Goal: Task Accomplishment & Management: Complete application form

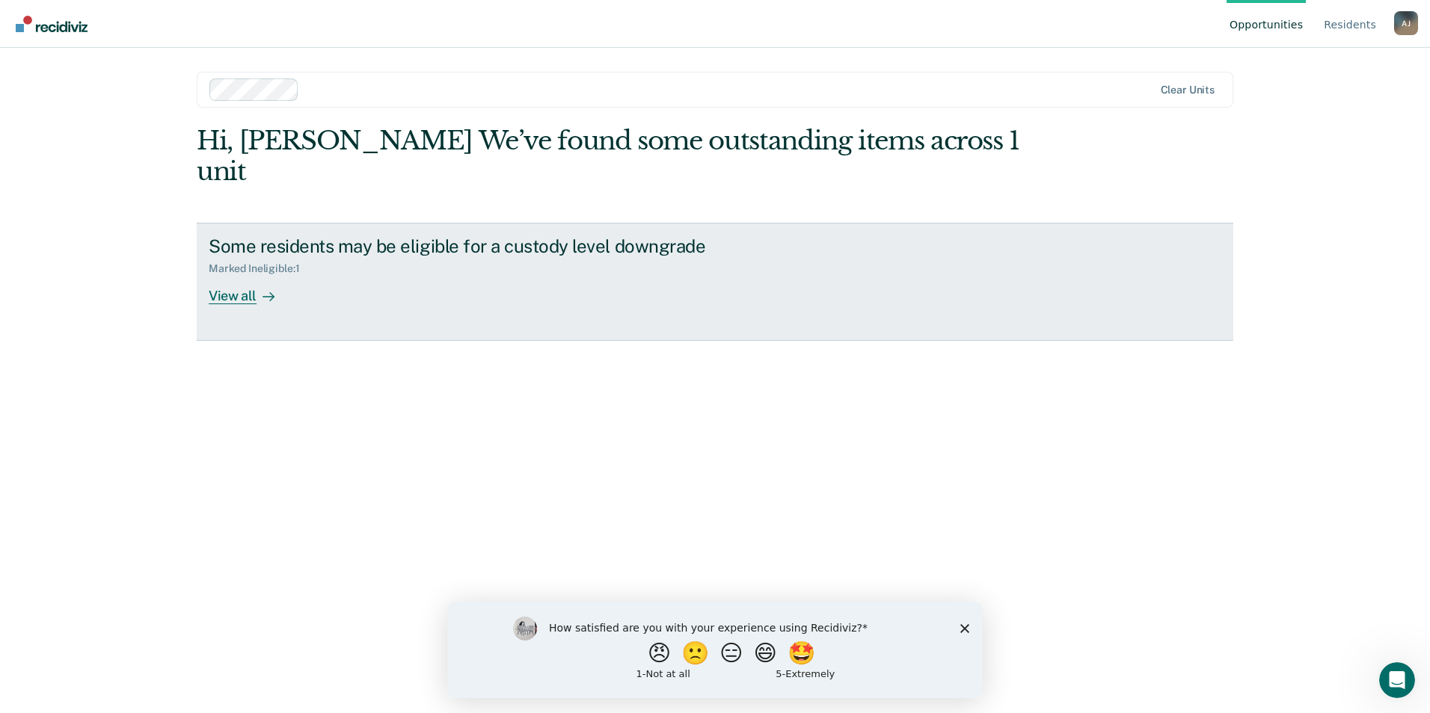
click at [264, 291] on icon at bounding box center [269, 297] width 12 height 12
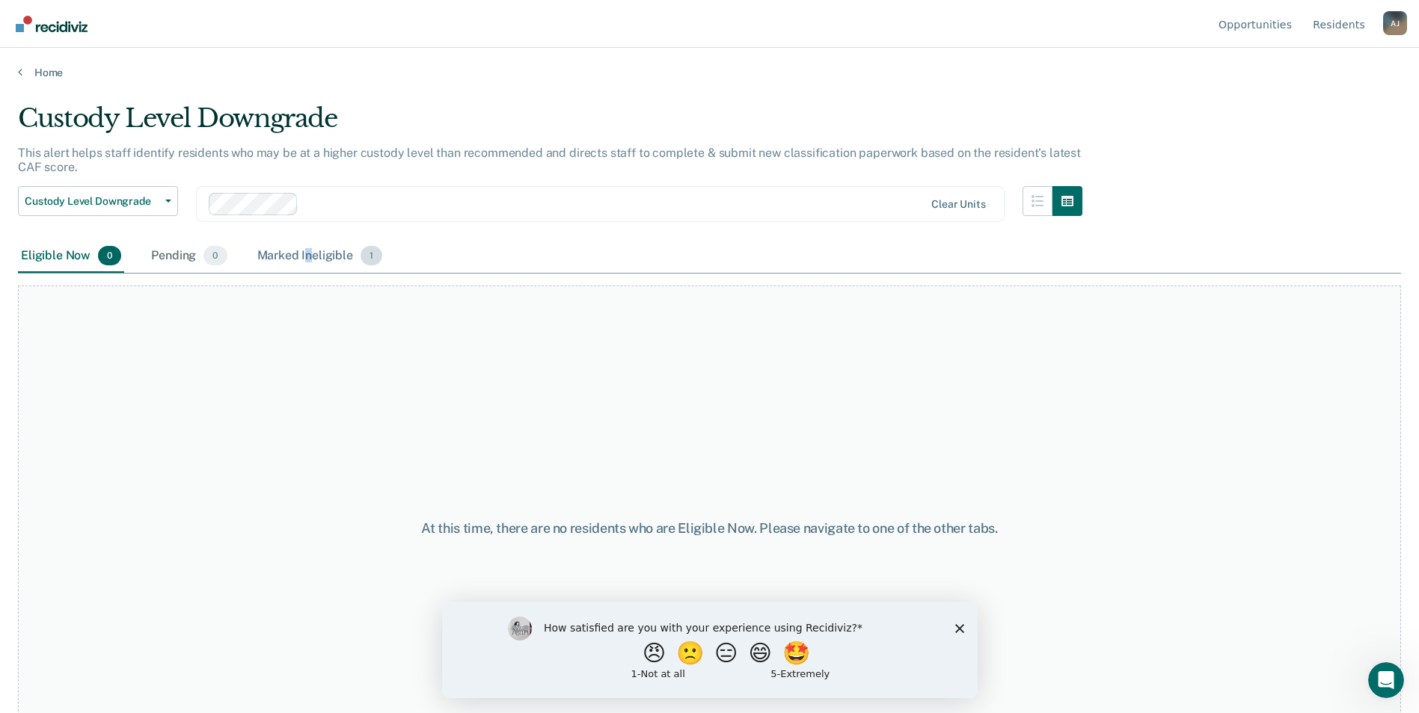
click at [308, 248] on div "Marked Ineligible 1" at bounding box center [320, 256] width 132 height 33
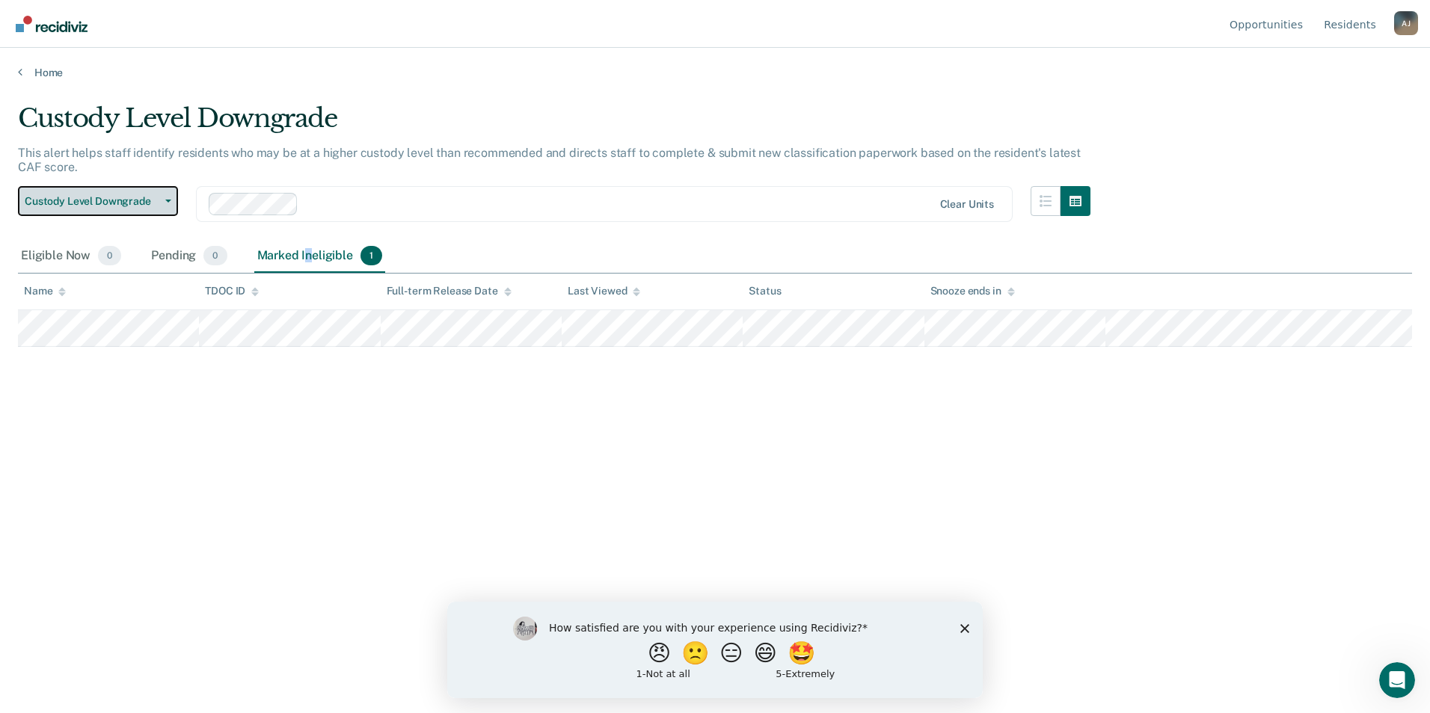
click at [111, 195] on span "Custody Level Downgrade" at bounding box center [92, 201] width 135 height 13
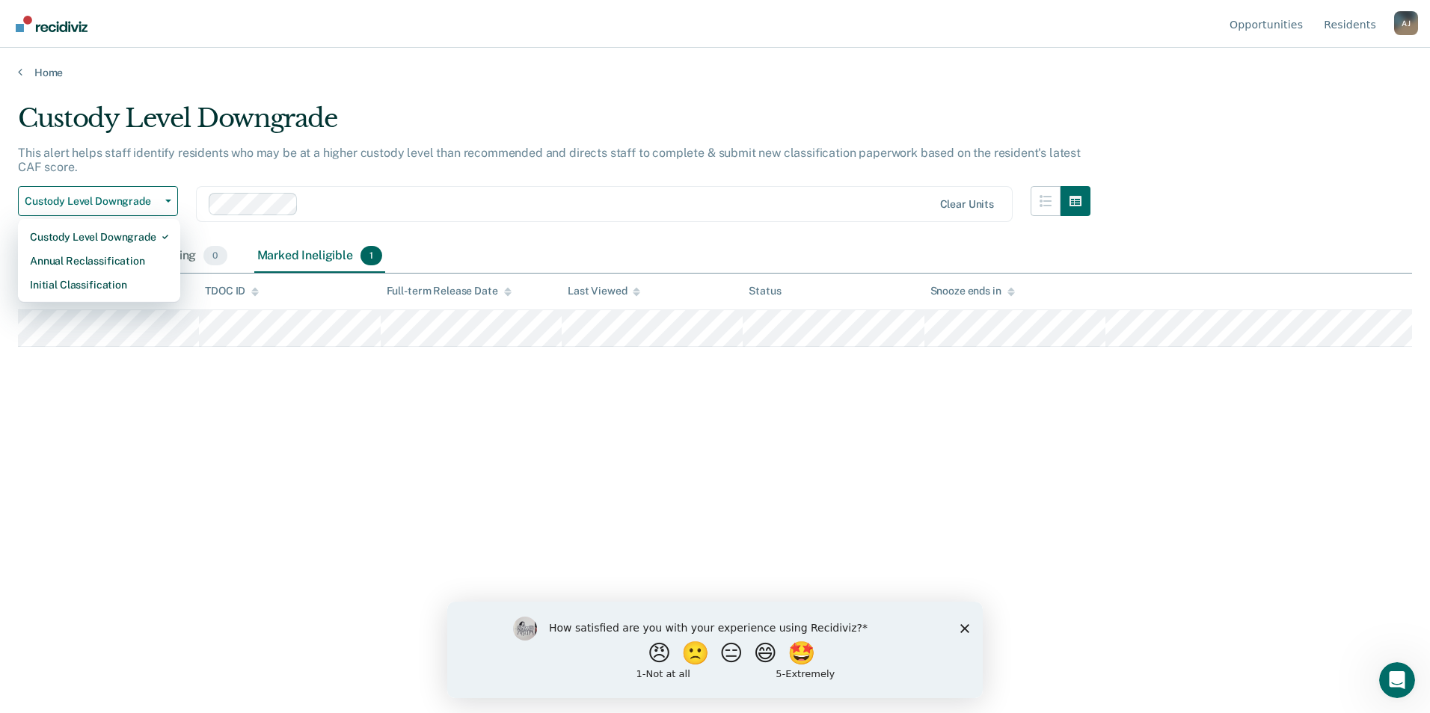
click at [47, 64] on div "Home" at bounding box center [715, 63] width 1430 height 31
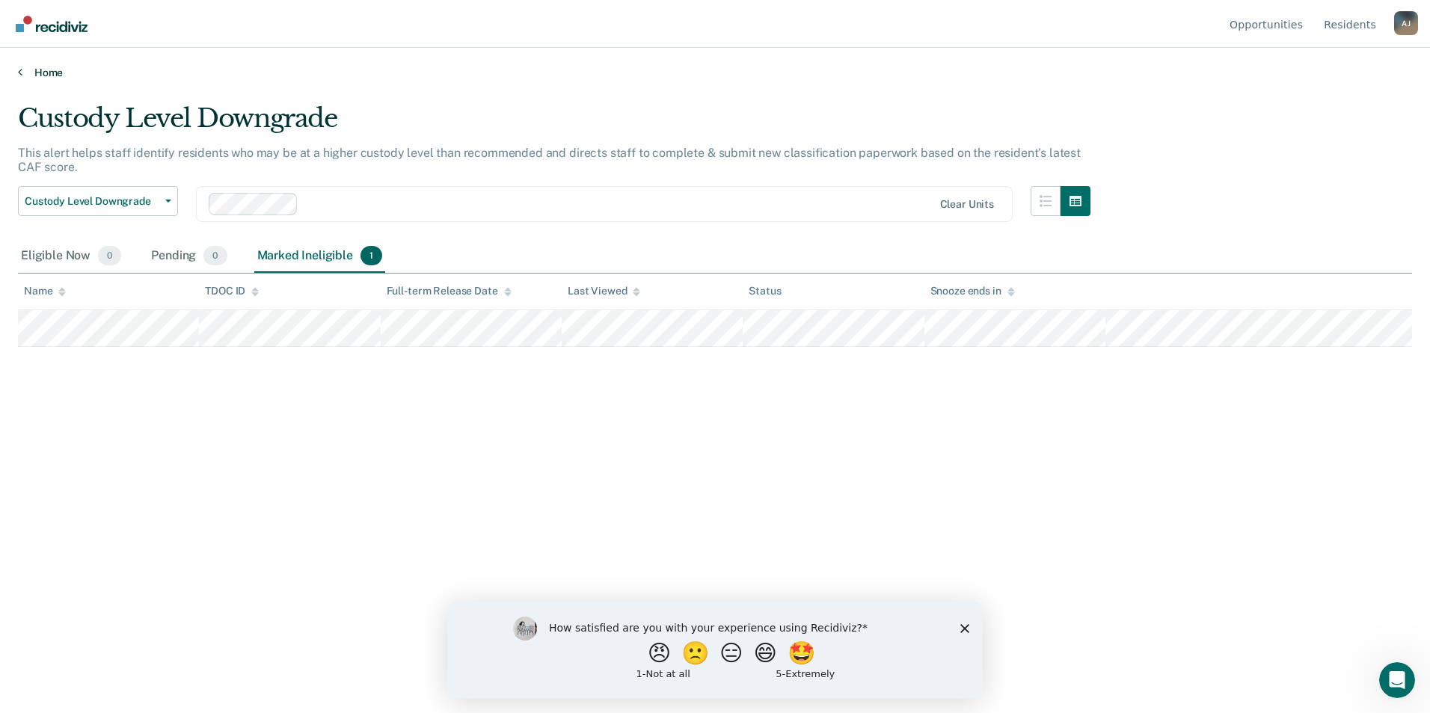
click at [49, 67] on link "Home" at bounding box center [715, 72] width 1394 height 13
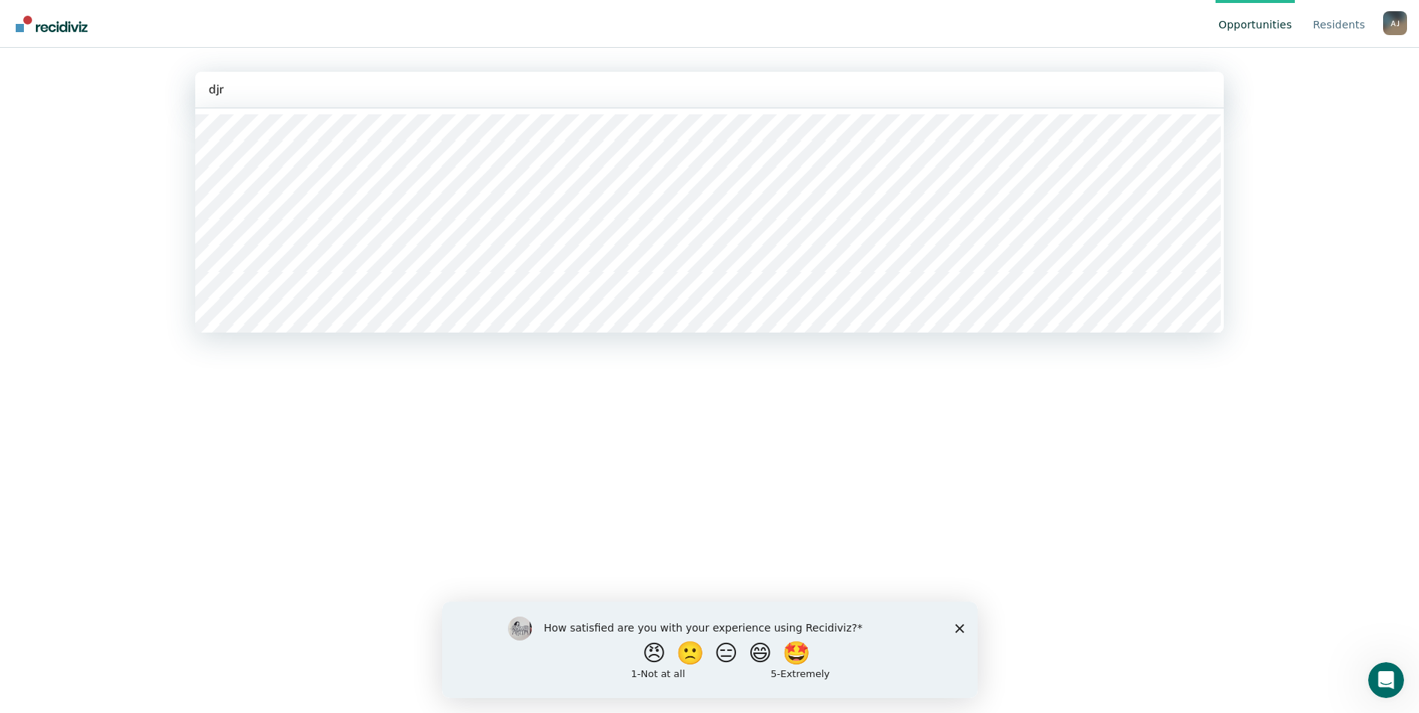
type input "djrc"
click at [311, 98] on div at bounding box center [728, 89] width 852 height 17
type input "dj"
click at [417, 96] on div at bounding box center [775, 89] width 758 height 17
type input "djr"
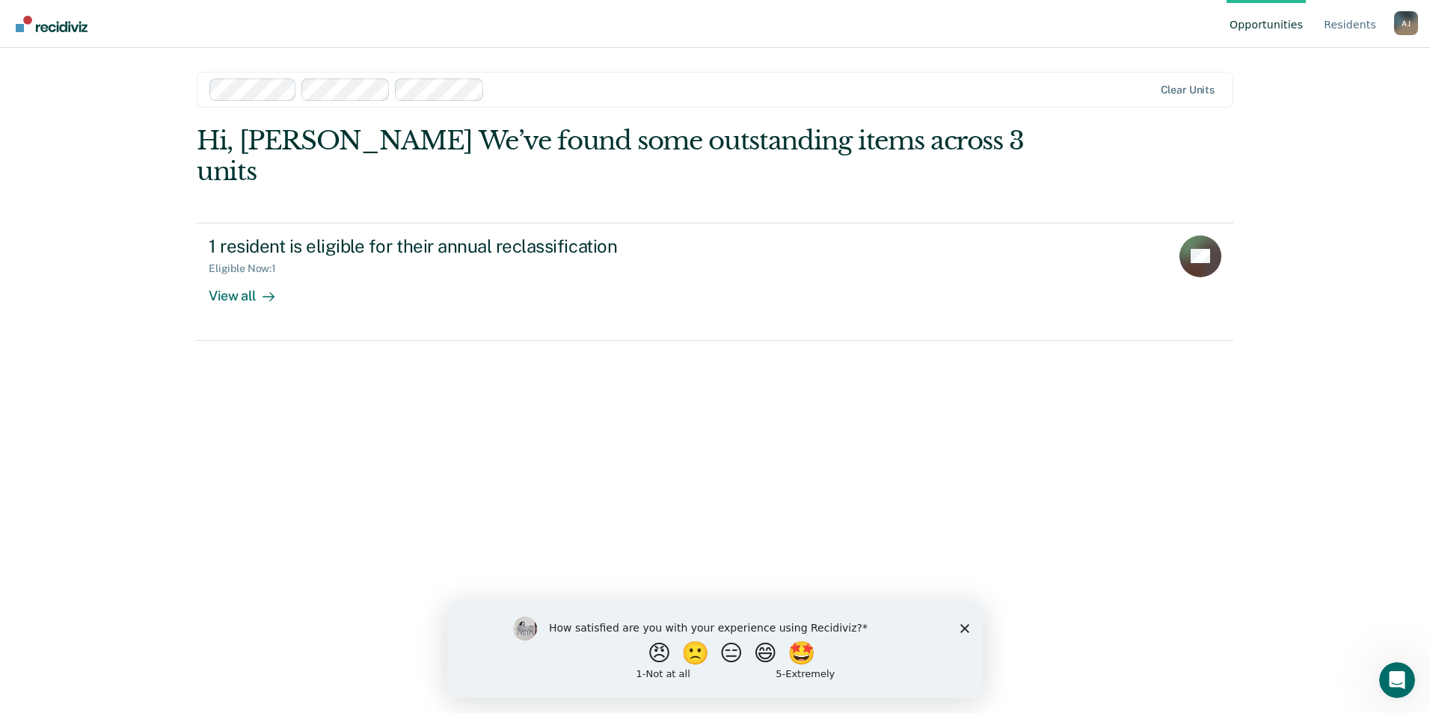
click at [511, 94] on div at bounding box center [822, 89] width 662 height 17
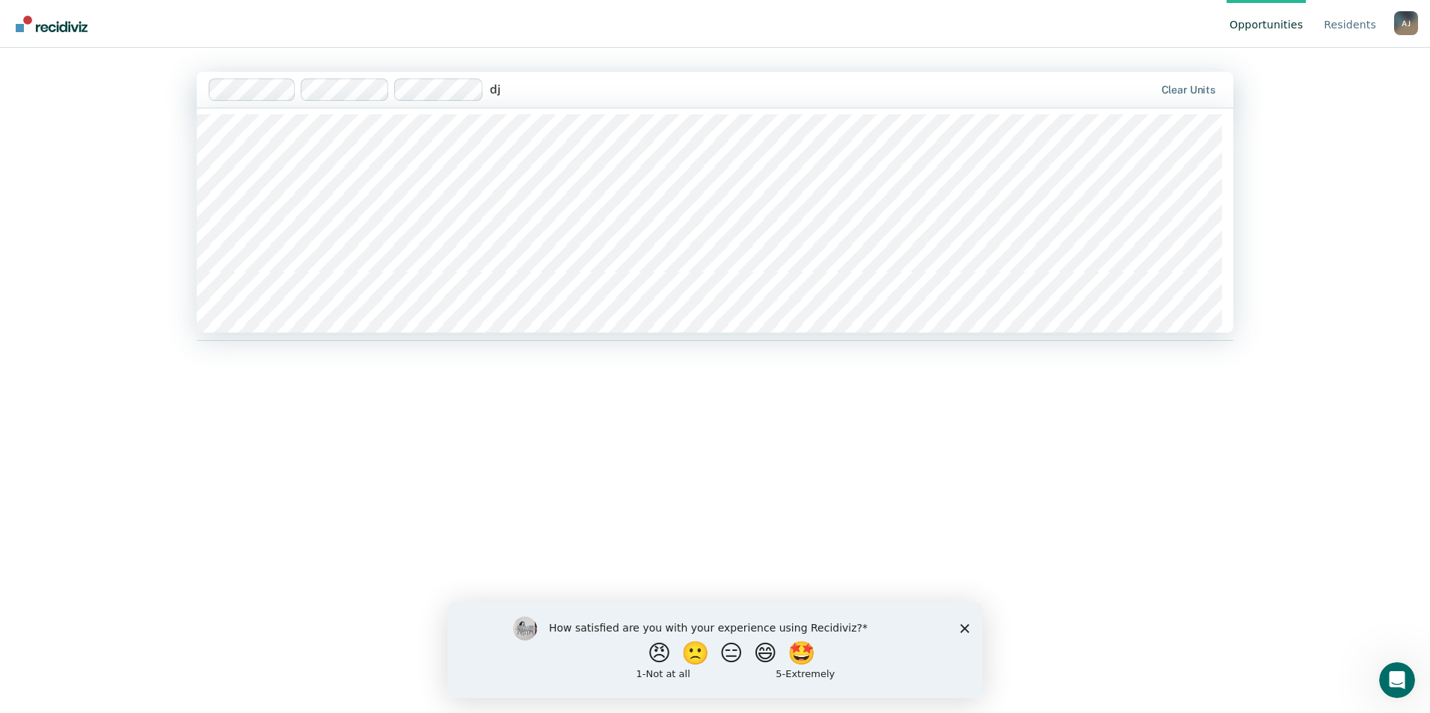
type input "djr"
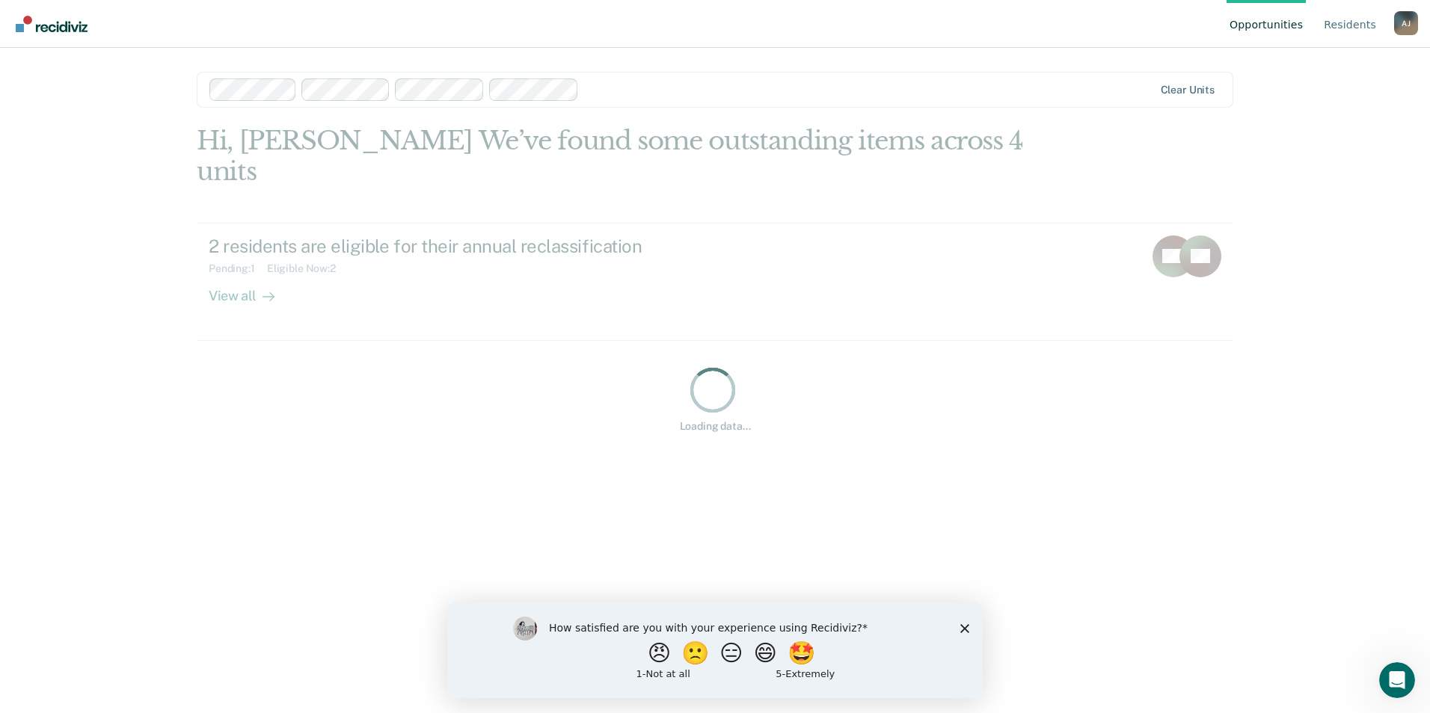
click at [627, 93] on div at bounding box center [869, 89] width 568 height 17
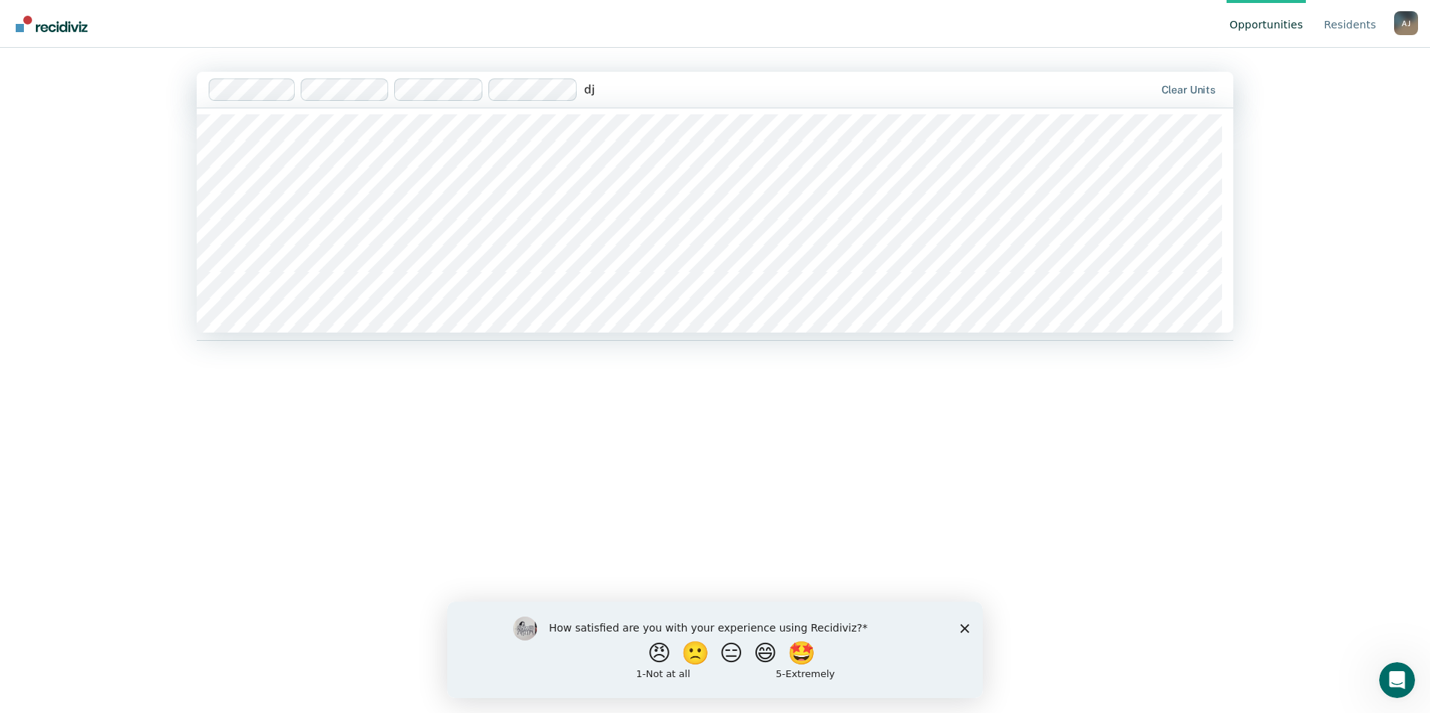
type input "djr"
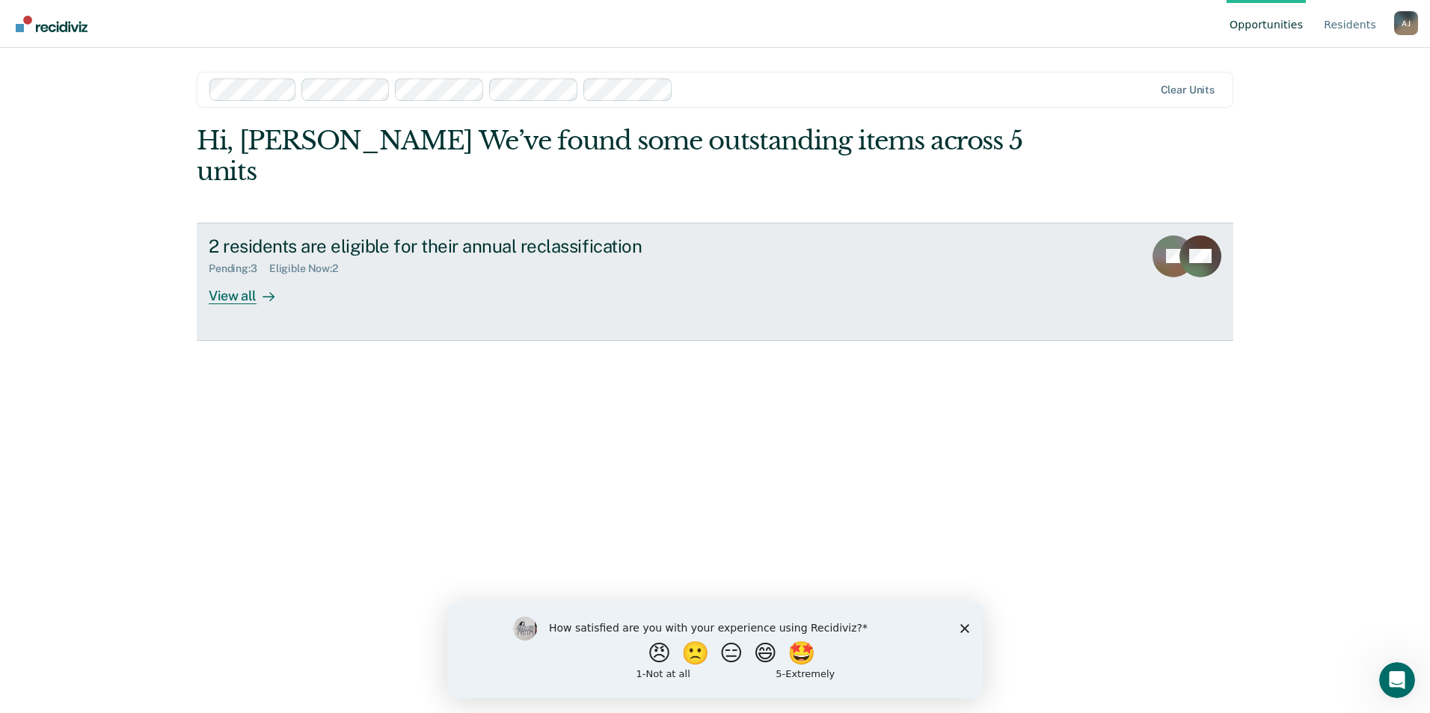
click at [233, 275] on div "View all" at bounding box center [251, 289] width 84 height 29
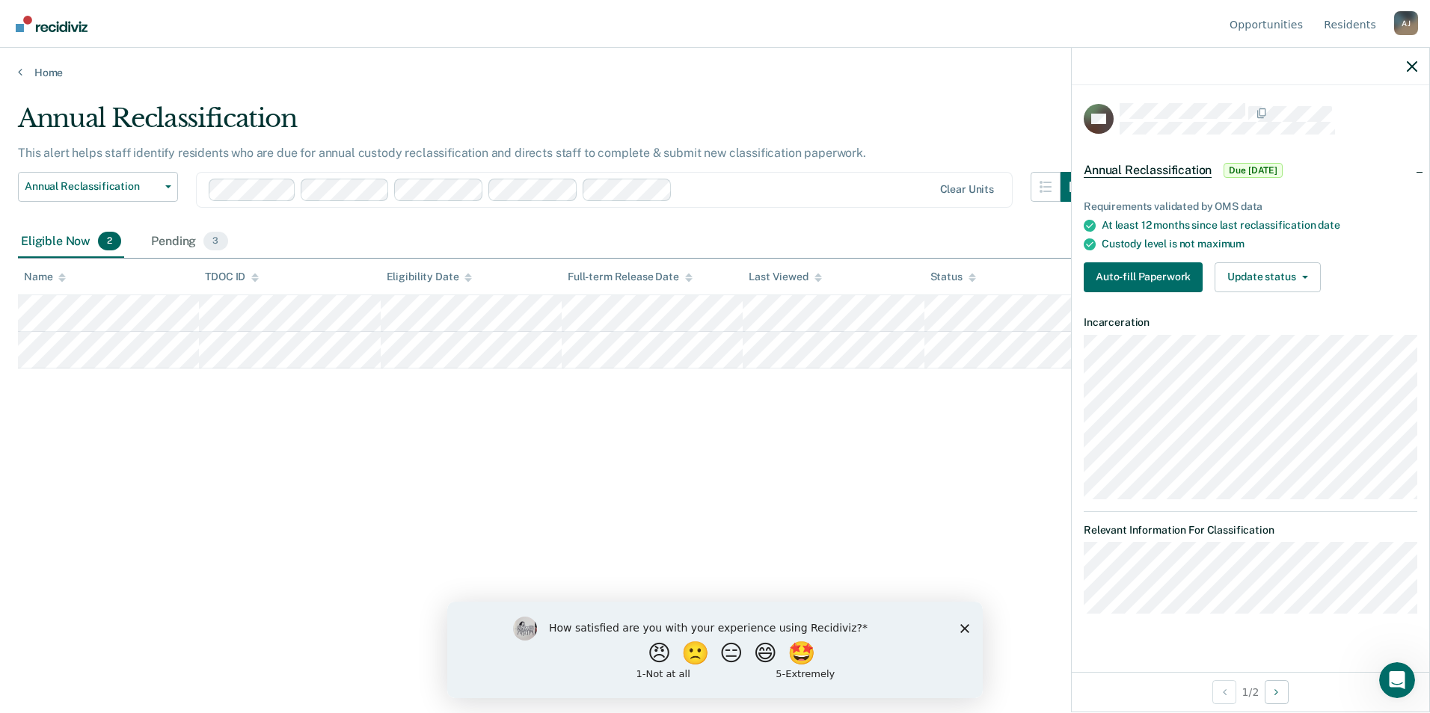
click at [601, 476] on div "Annual Reclassification This alert helps staff identify residents who are due f…" at bounding box center [715, 352] width 1394 height 498
click at [814, 280] on icon at bounding box center [817, 278] width 7 height 10
click at [964, 628] on polygon "Close survey" at bounding box center [964, 628] width 9 height 9
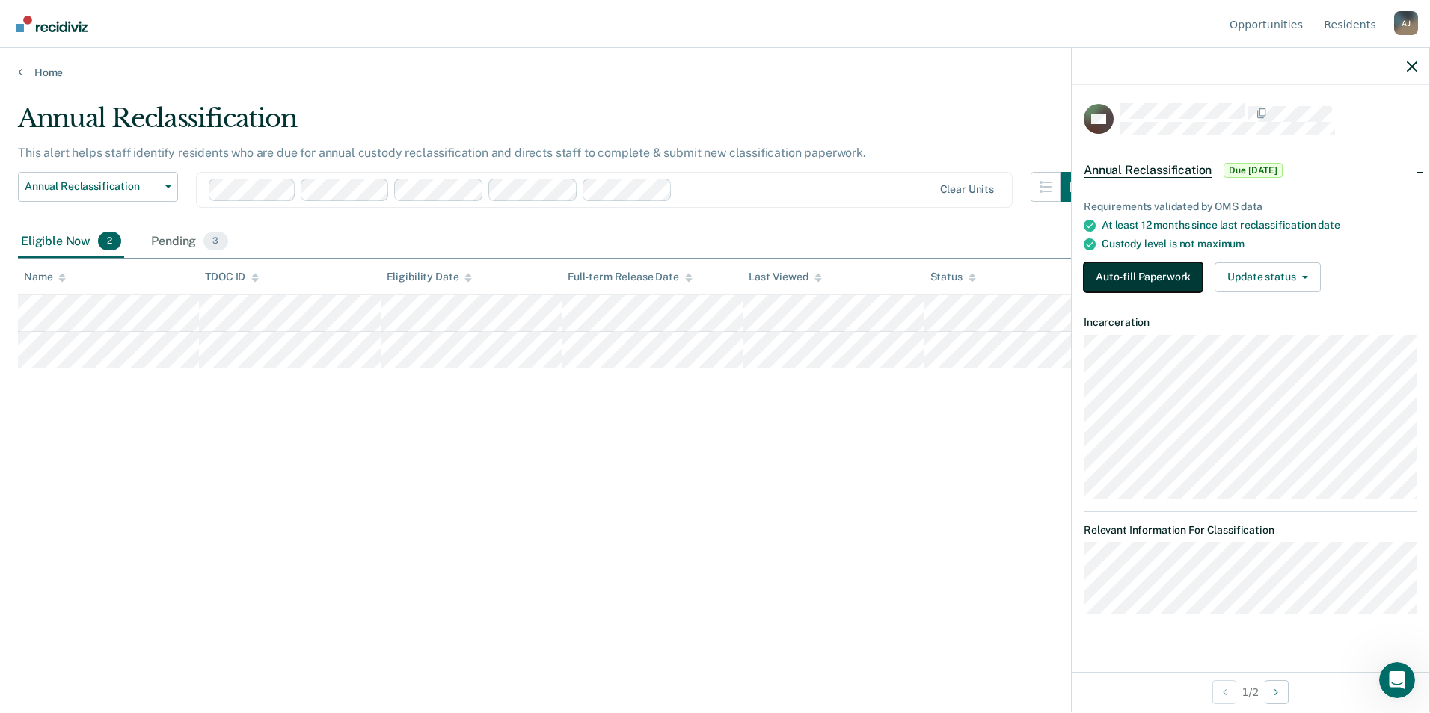
click at [1135, 279] on button "Auto-fill Paperwork" at bounding box center [1143, 278] width 119 height 30
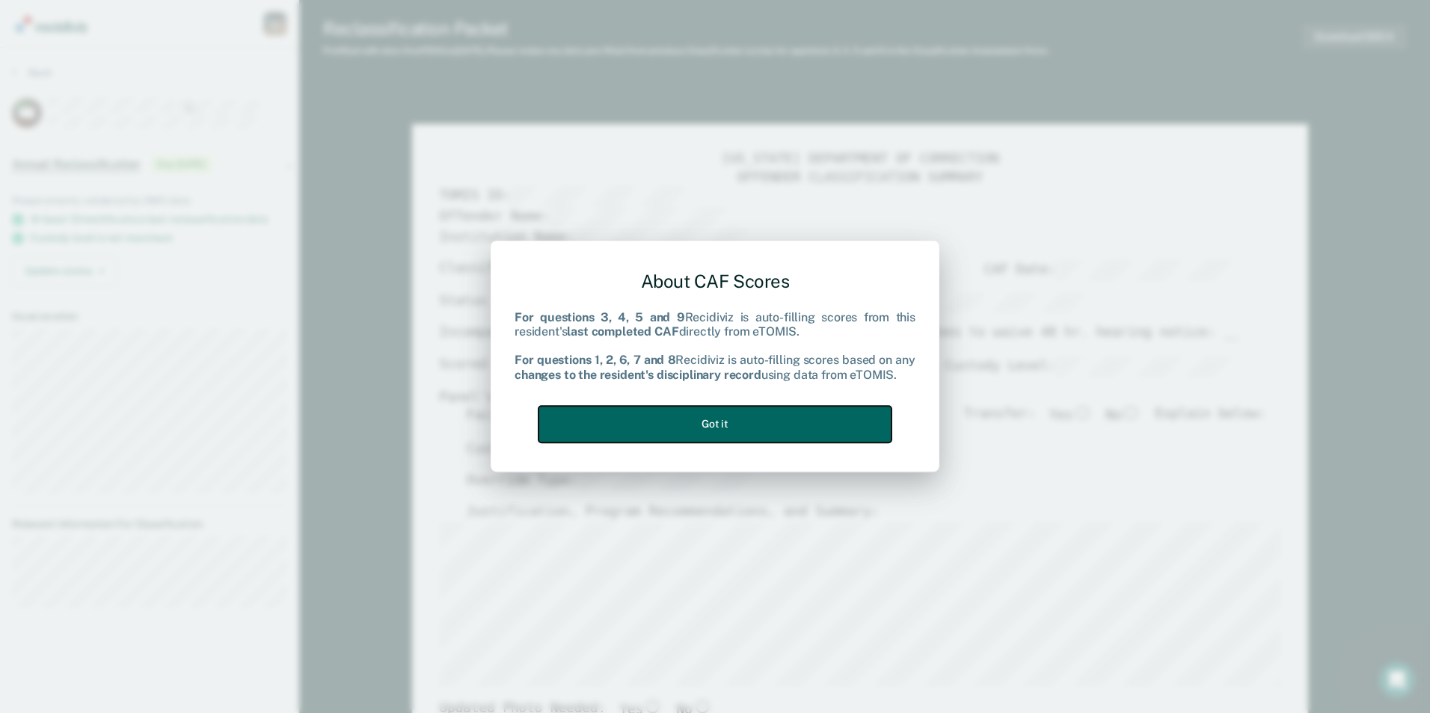
click at [681, 433] on button "Got it" at bounding box center [714, 424] width 353 height 37
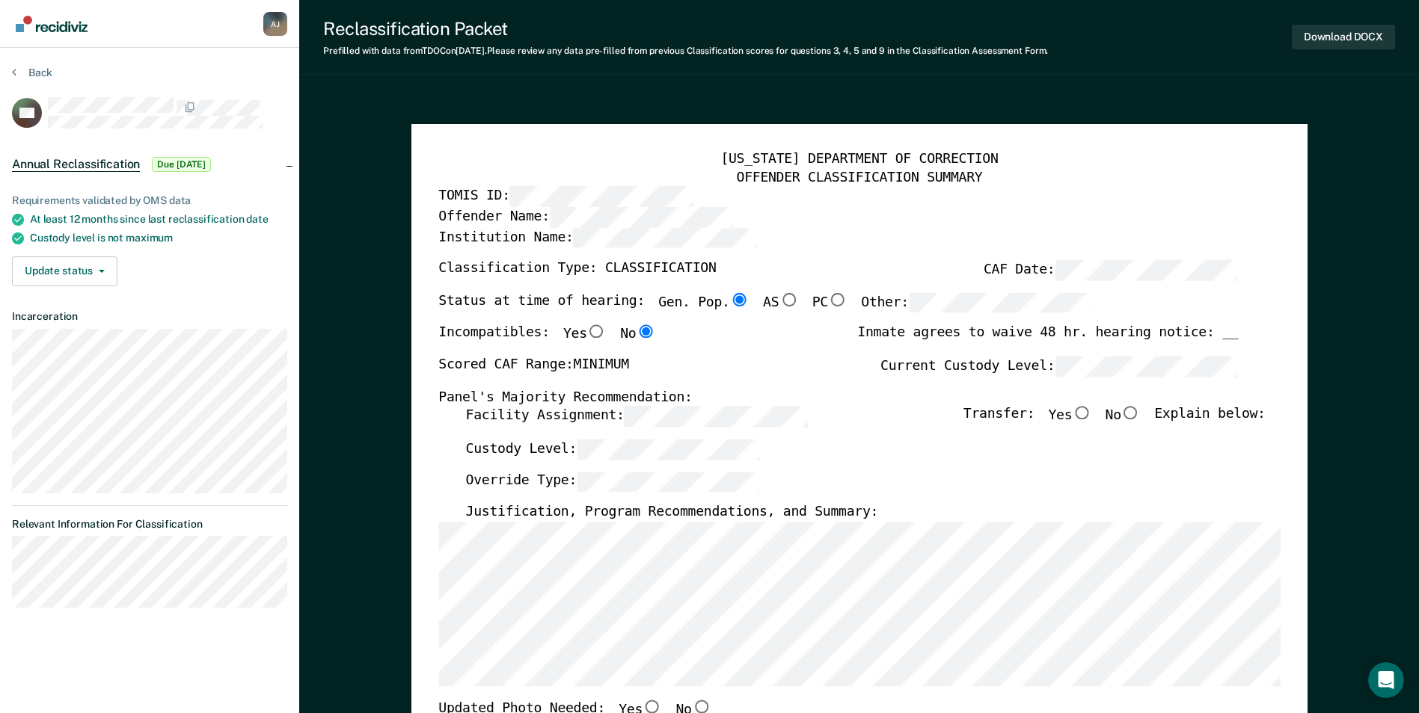
scroll to position [224, 0]
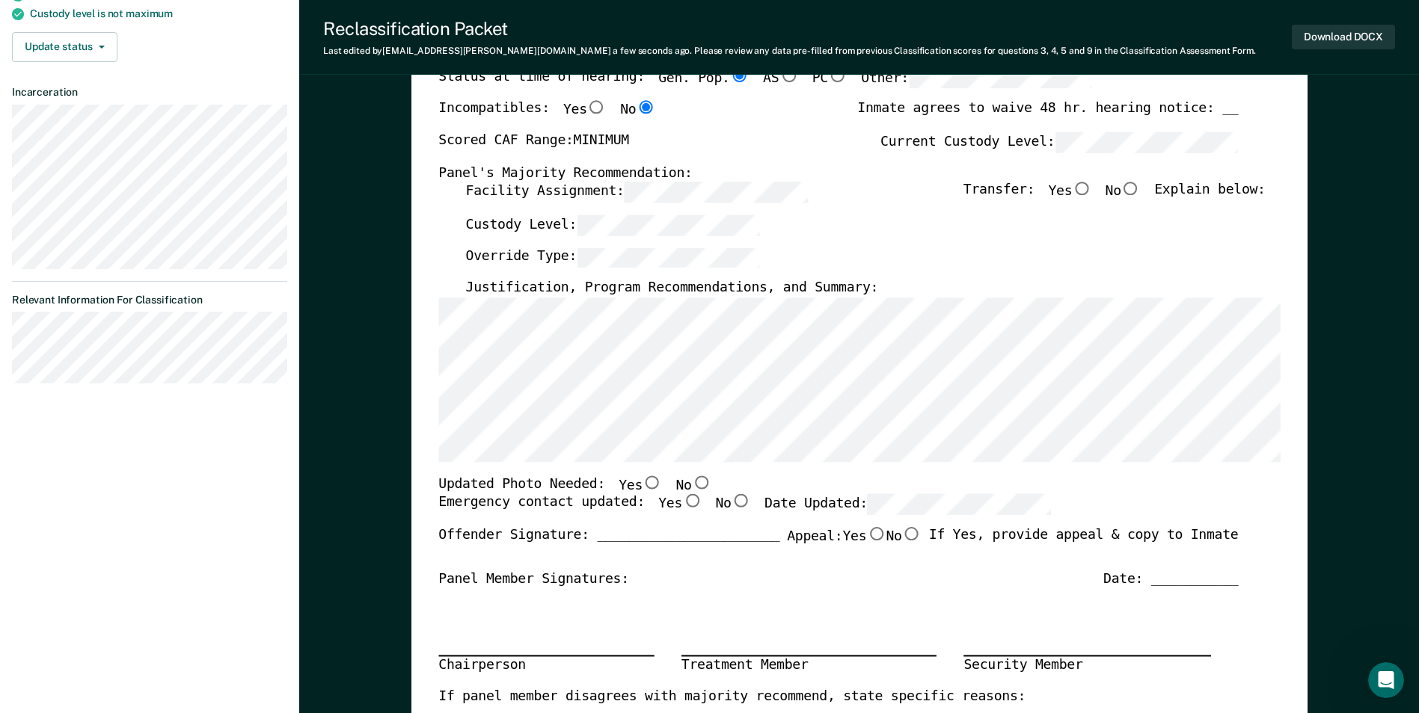
click at [439, 292] on div "[US_STATE] DEPARTMENT OF CORRECTION OFFENDER CLASSIFICATION SUMMARY TOMIS ID: O…" at bounding box center [858, 482] width 841 height 1110
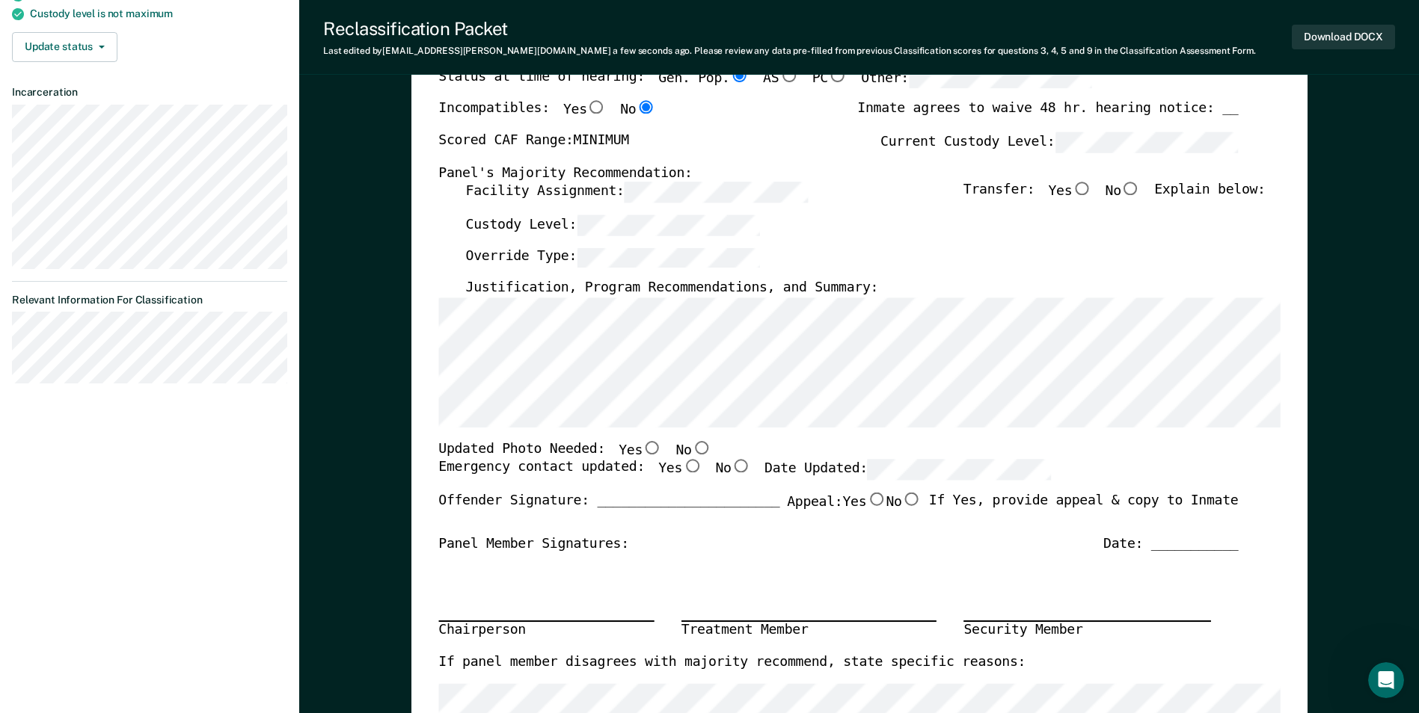
scroll to position [0, 0]
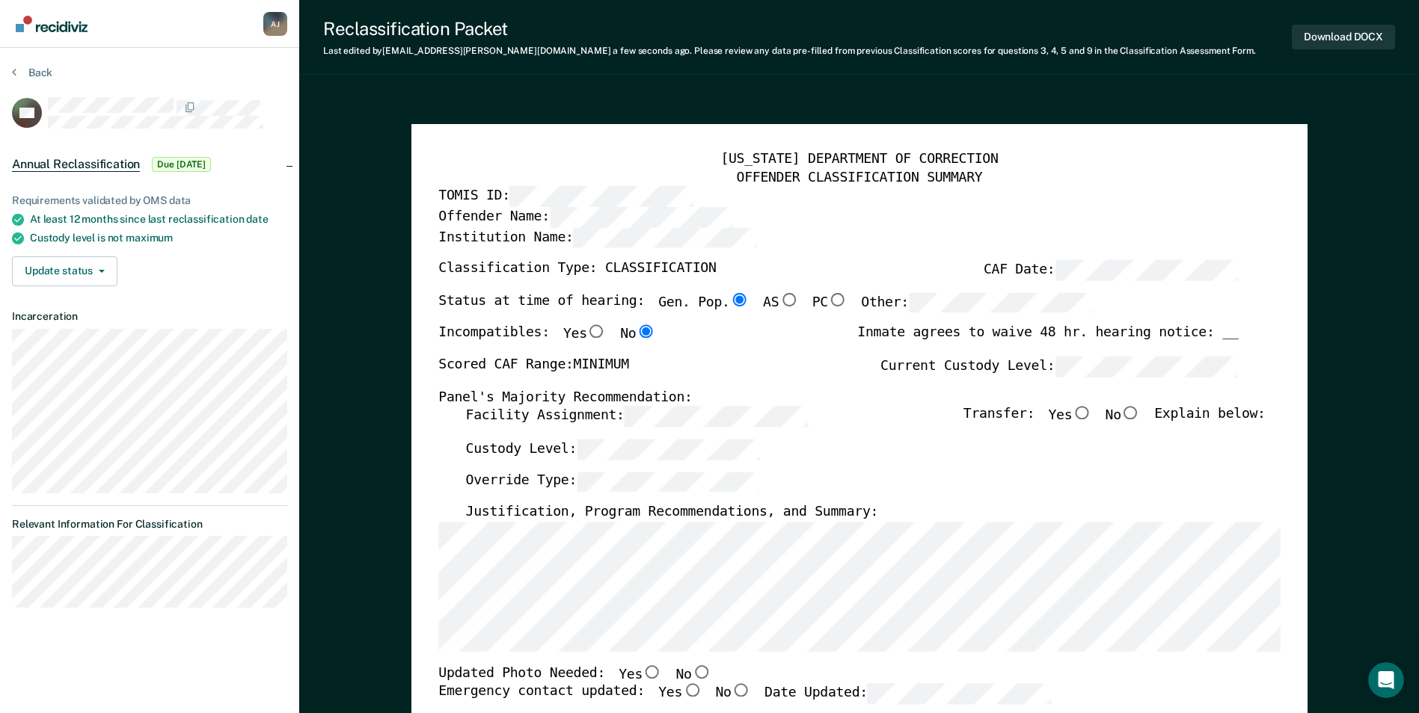
type textarea "x"
radio input "false"
click at [861, 302] on label "Other:" at bounding box center [976, 303] width 231 height 20
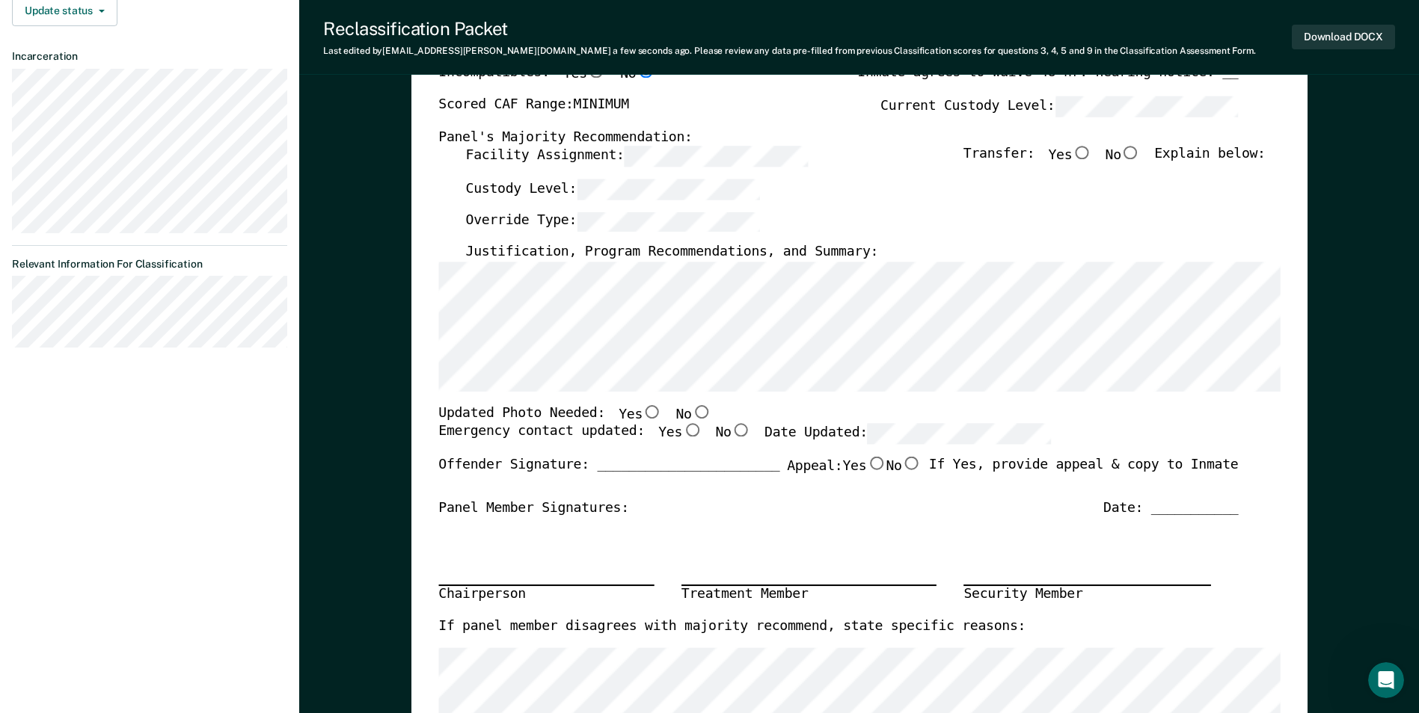
scroll to position [299, 0]
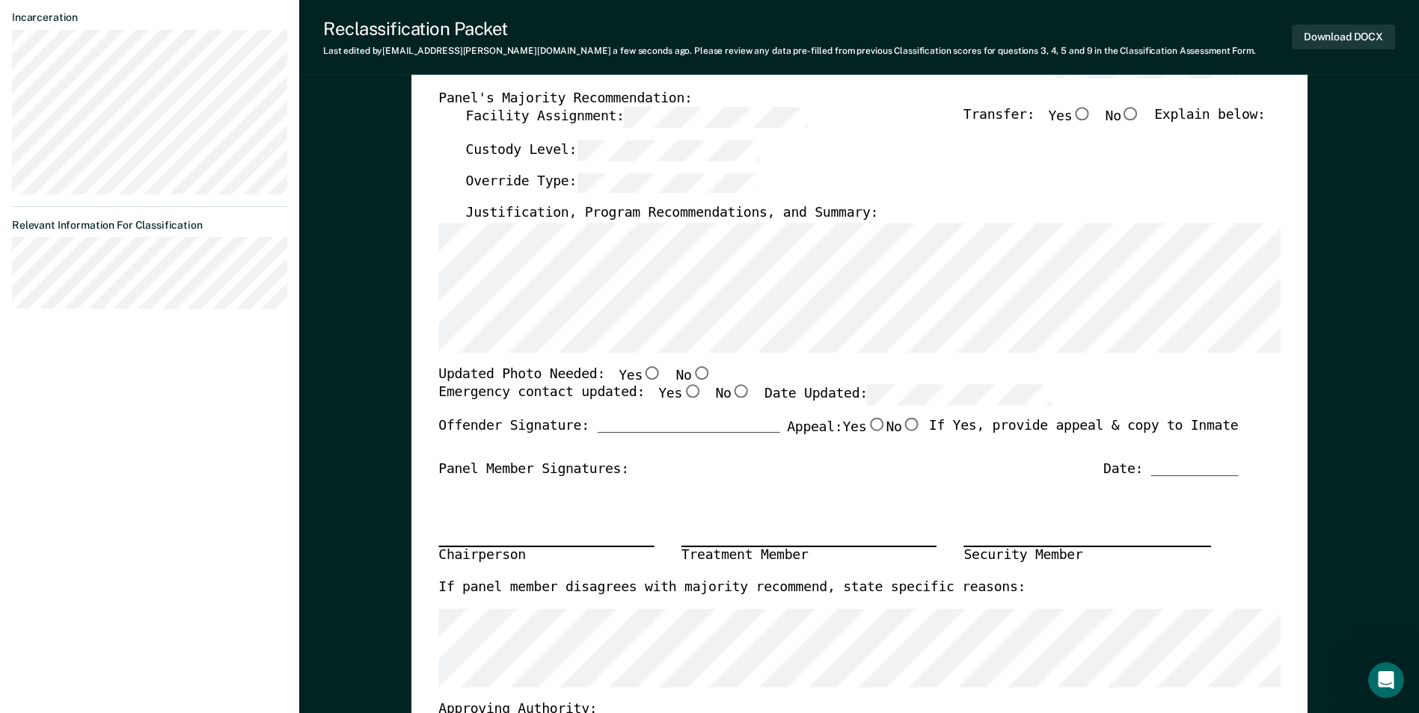
click at [691, 372] on input "No" at bounding box center [700, 372] width 19 height 13
type textarea "x"
radio input "true"
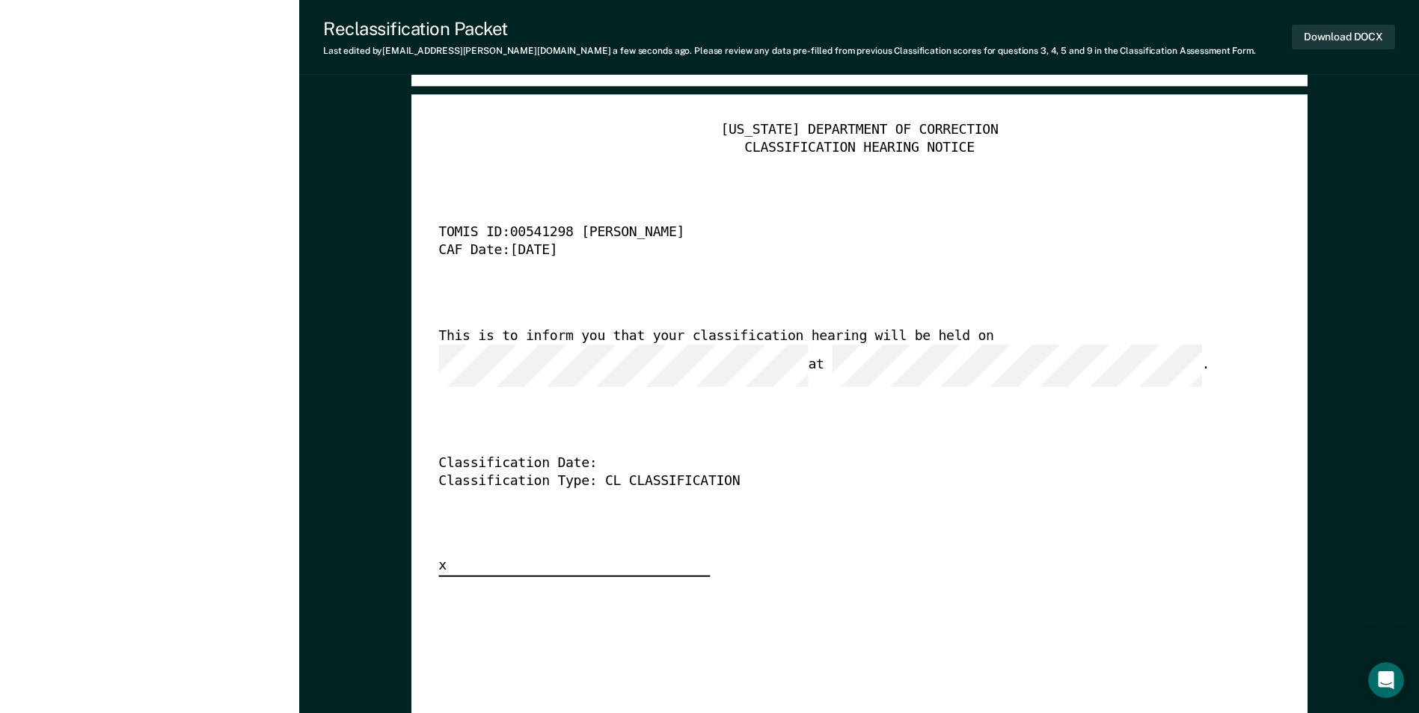
scroll to position [3703, 0]
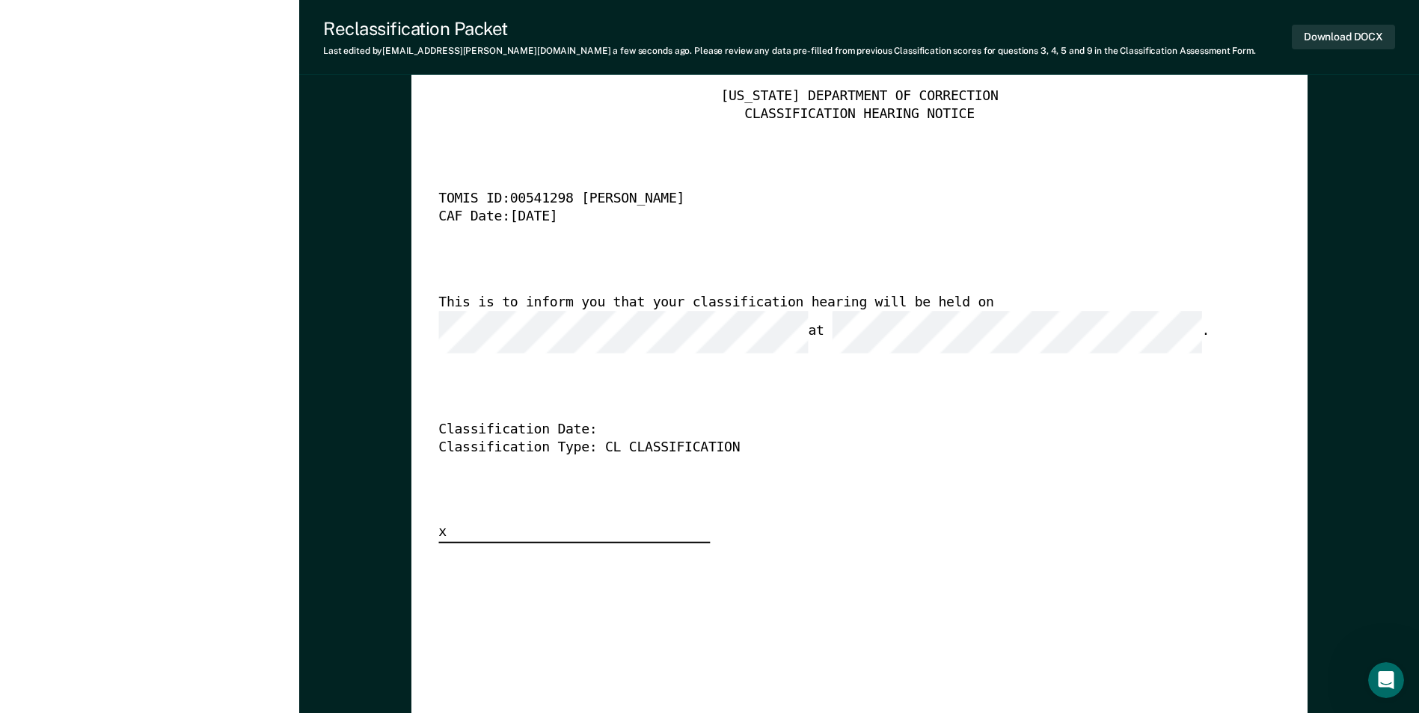
click at [995, 322] on div "This is to inform you that your classification hearing will be held on at ." at bounding box center [837, 323] width 799 height 59
click at [1343, 37] on button "Download DOCX" at bounding box center [1343, 37] width 103 height 25
click at [804, 71] on div "Reclassification Packet Last edited by [PERSON_NAME][EMAIL_ADDRESS][DOMAIN_NAME…" at bounding box center [859, 37] width 1120 height 75
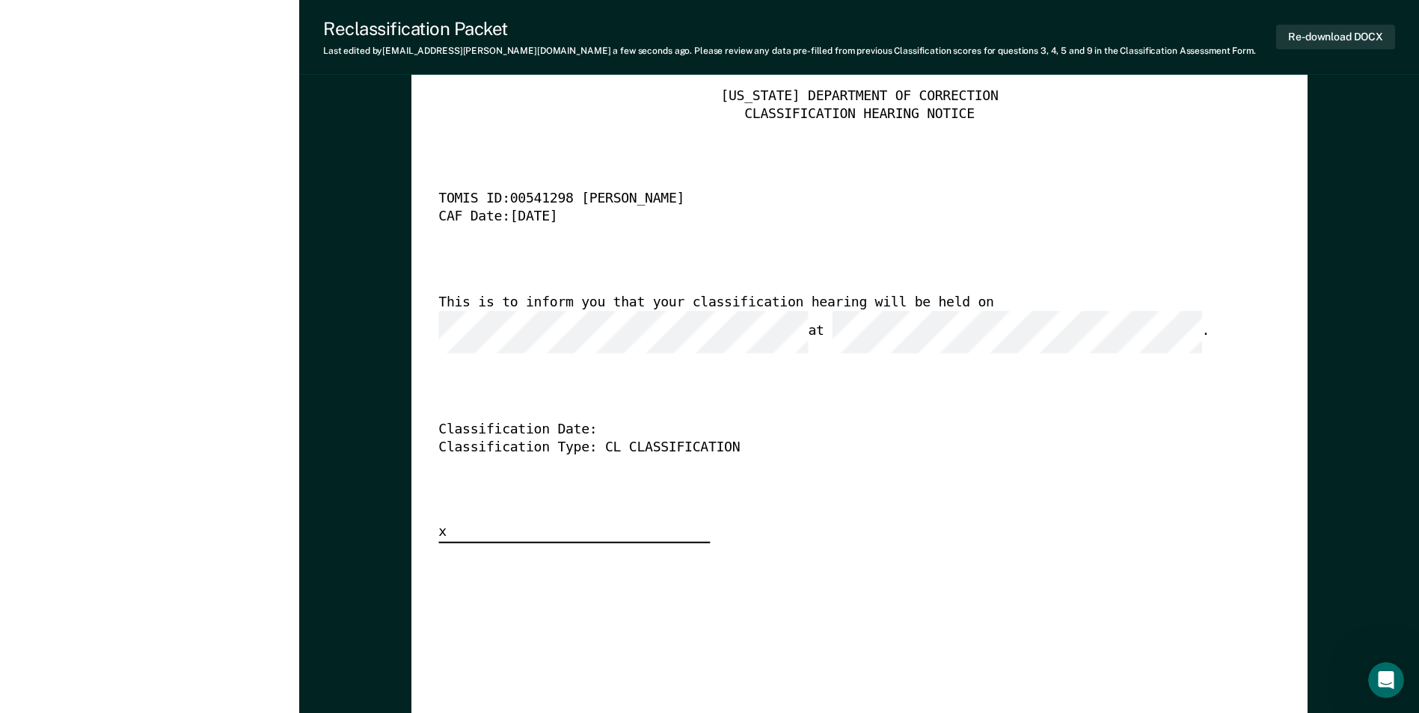
scroll to position [0, 0]
click at [749, 305] on div "This is to inform you that your classification hearing will be held on at ." at bounding box center [837, 323] width 799 height 59
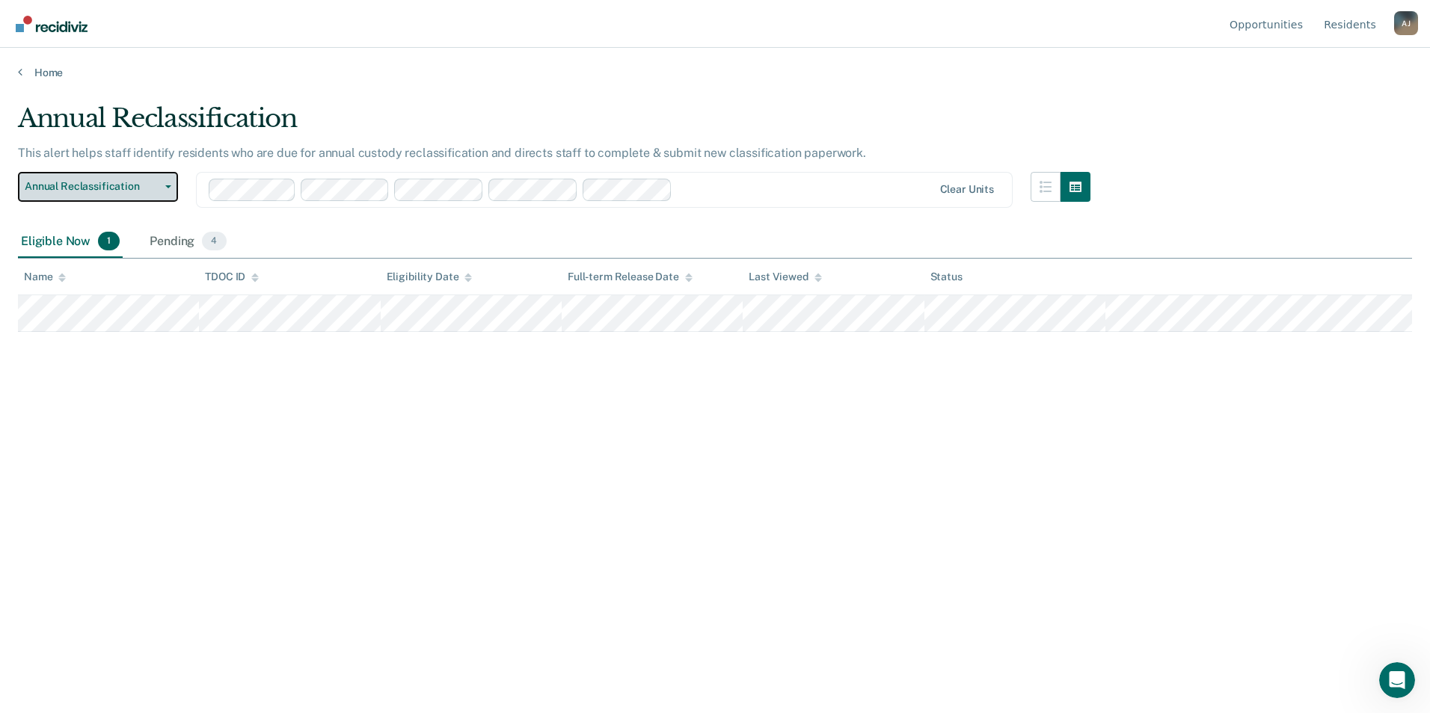
click at [133, 187] on span "Annual Reclassification" at bounding box center [92, 186] width 135 height 13
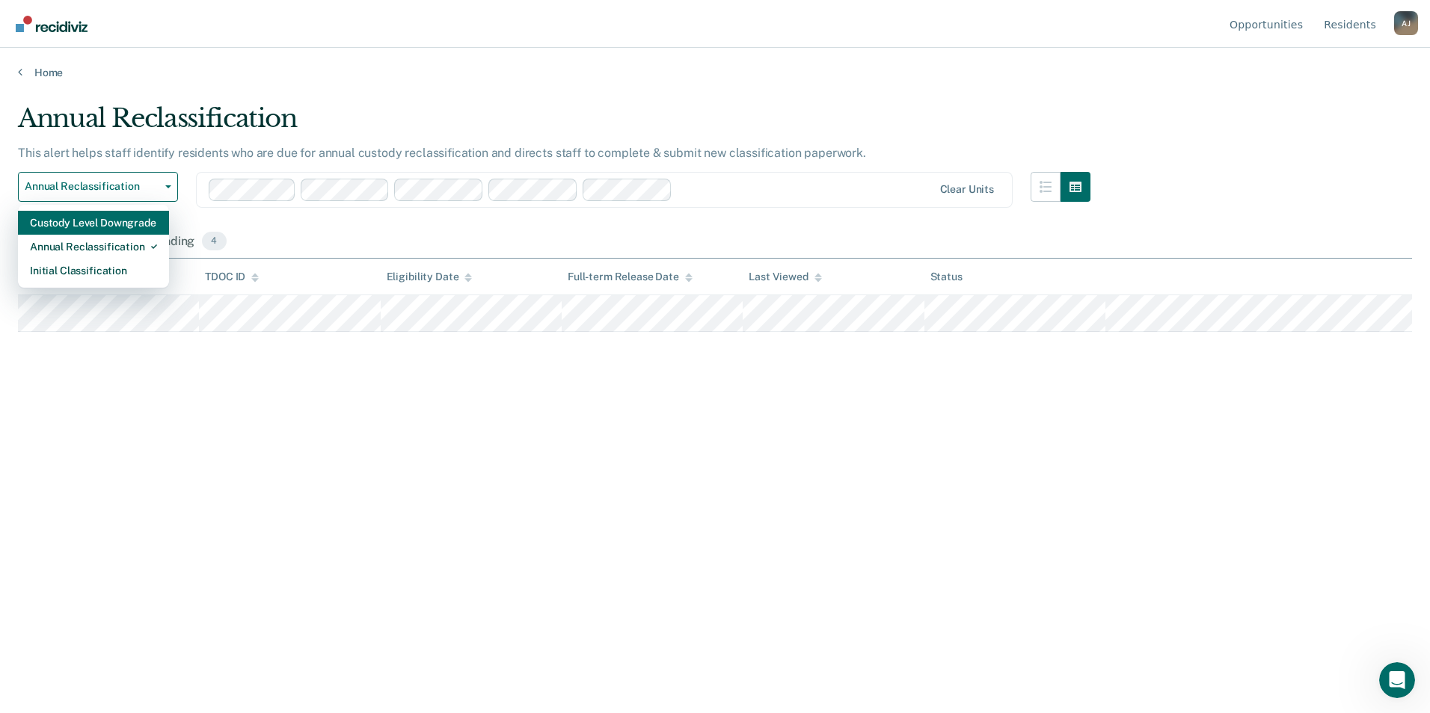
click at [99, 228] on div "Custody Level Downgrade" at bounding box center [93, 223] width 127 height 24
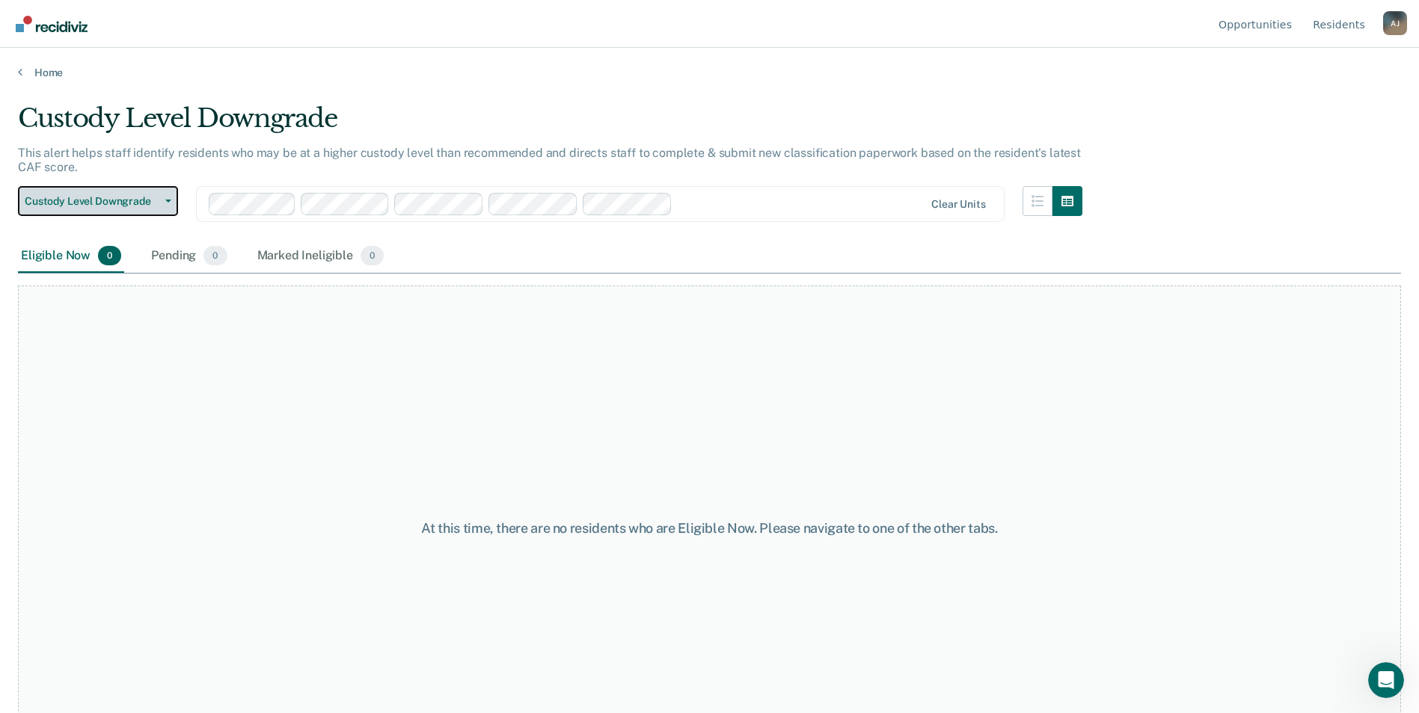
click at [100, 212] on button "Custody Level Downgrade" at bounding box center [98, 201] width 160 height 30
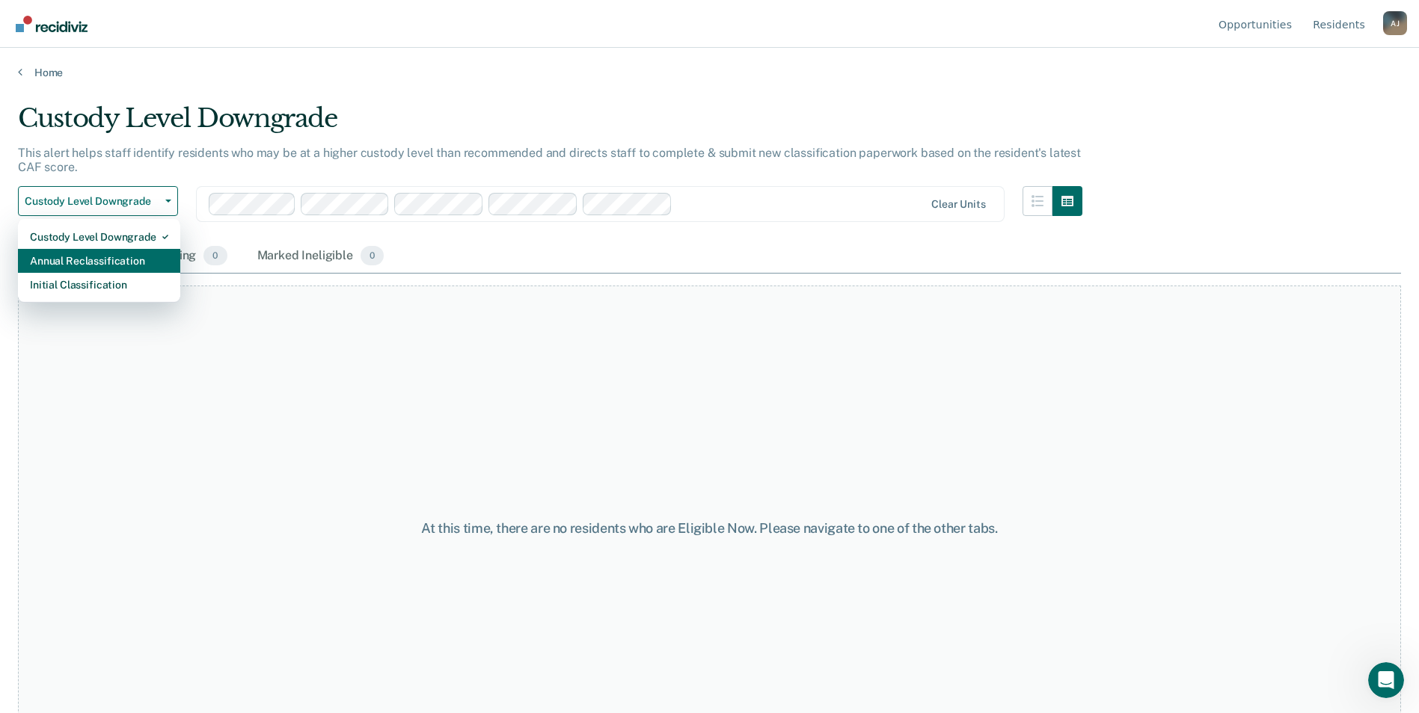
click at [104, 249] on div "Annual Reclassification" at bounding box center [99, 261] width 138 height 24
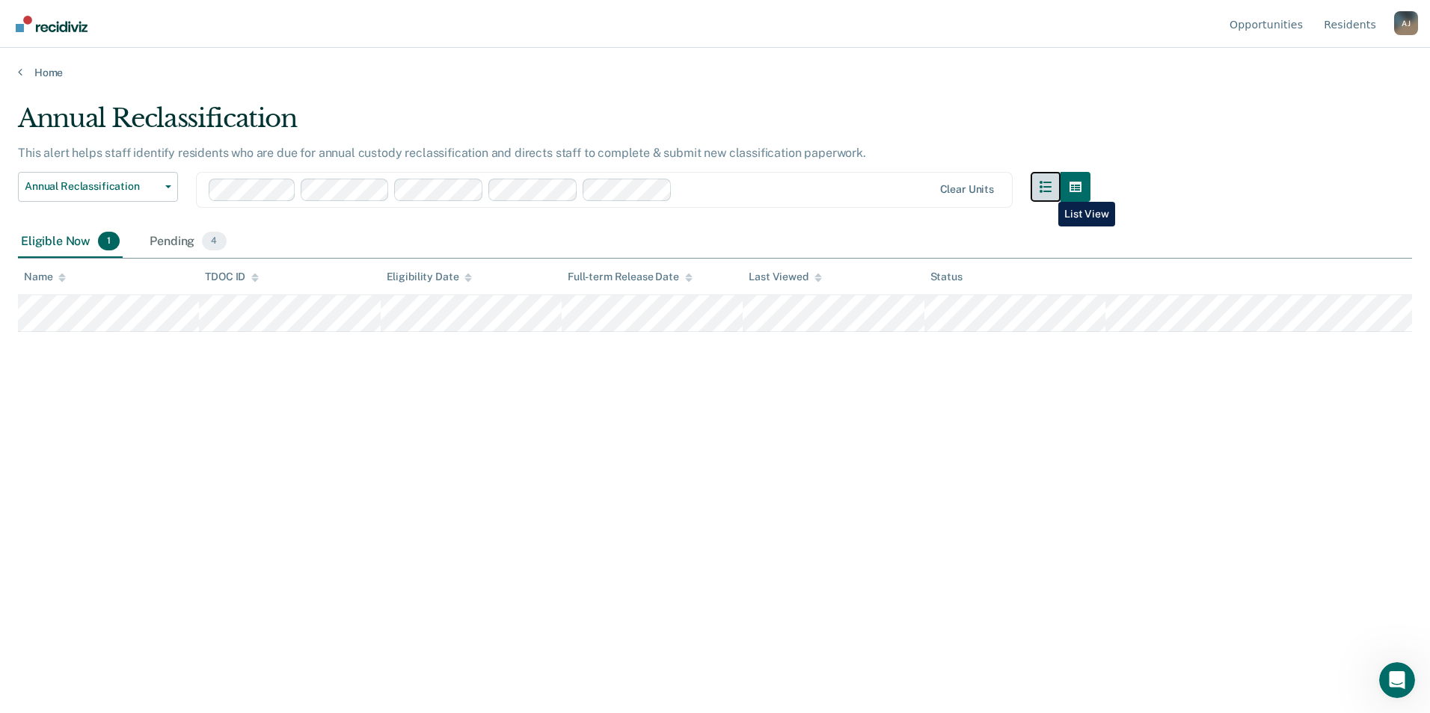
click at [1047, 191] on icon "button" at bounding box center [1046, 187] width 12 height 12
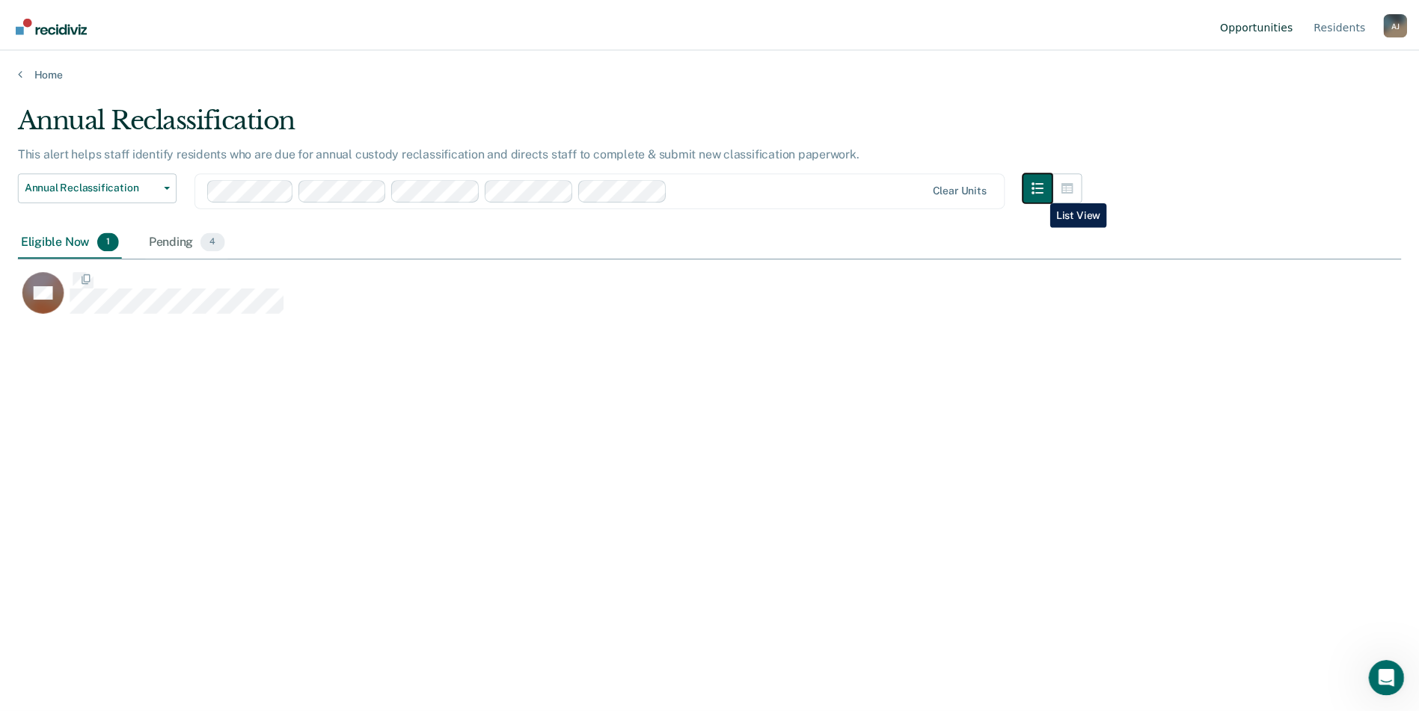
scroll to position [487, 1383]
click at [1343, 23] on link "Resident s" at bounding box center [1350, 24] width 58 height 48
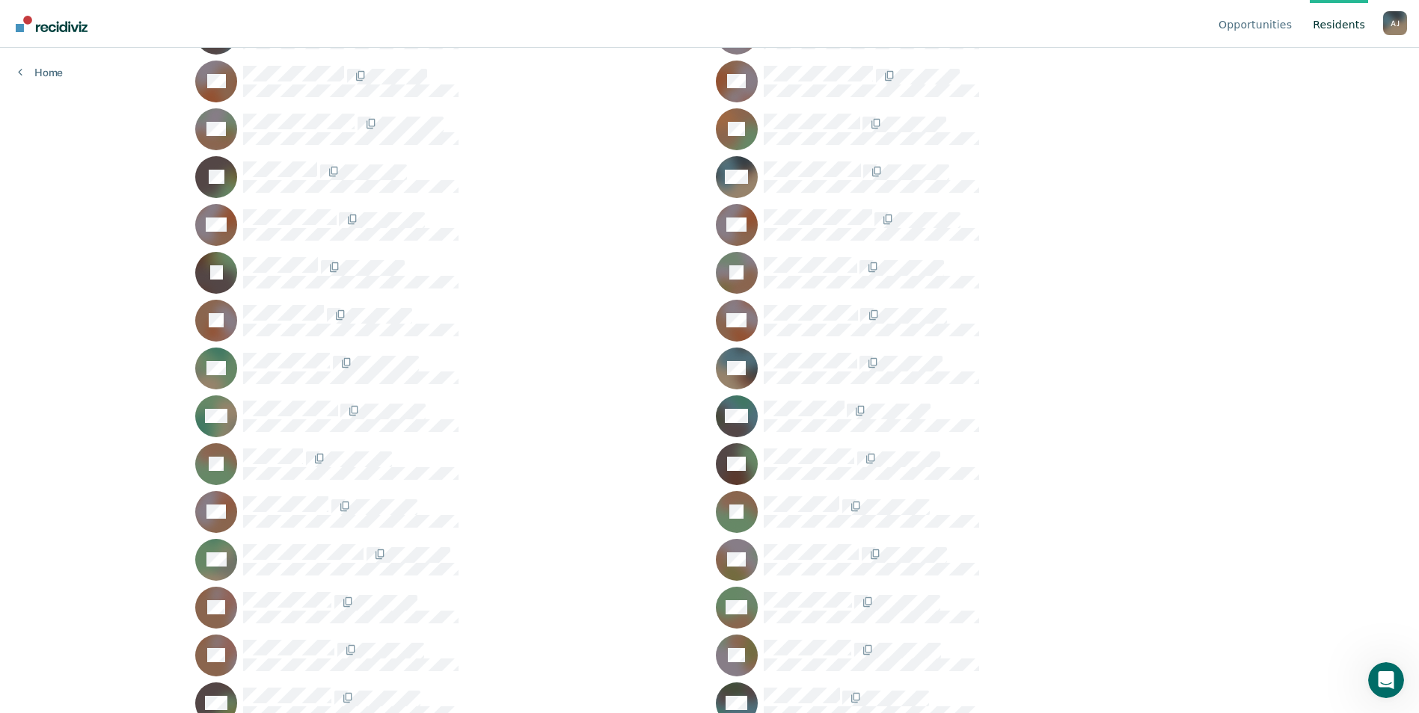
scroll to position [299, 0]
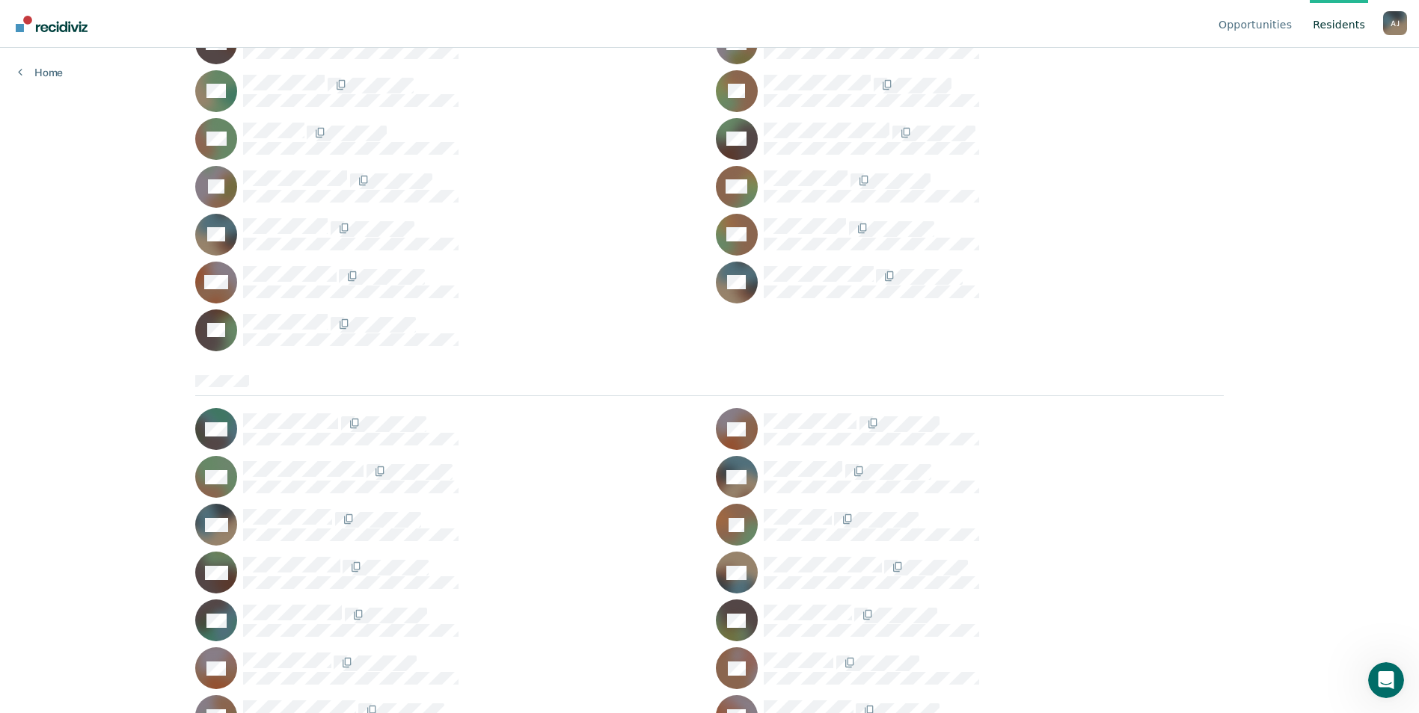
click at [26, 82] on div "Opportunities Resident s Abreena D. [PERSON_NAME] Profile How it works Log Out …" at bounding box center [709, 57] width 1419 height 713
click at [46, 79] on div "Opportunities Resident s Abreena D. [PERSON_NAME] Profile How it works Log Out …" at bounding box center [709, 57] width 1419 height 713
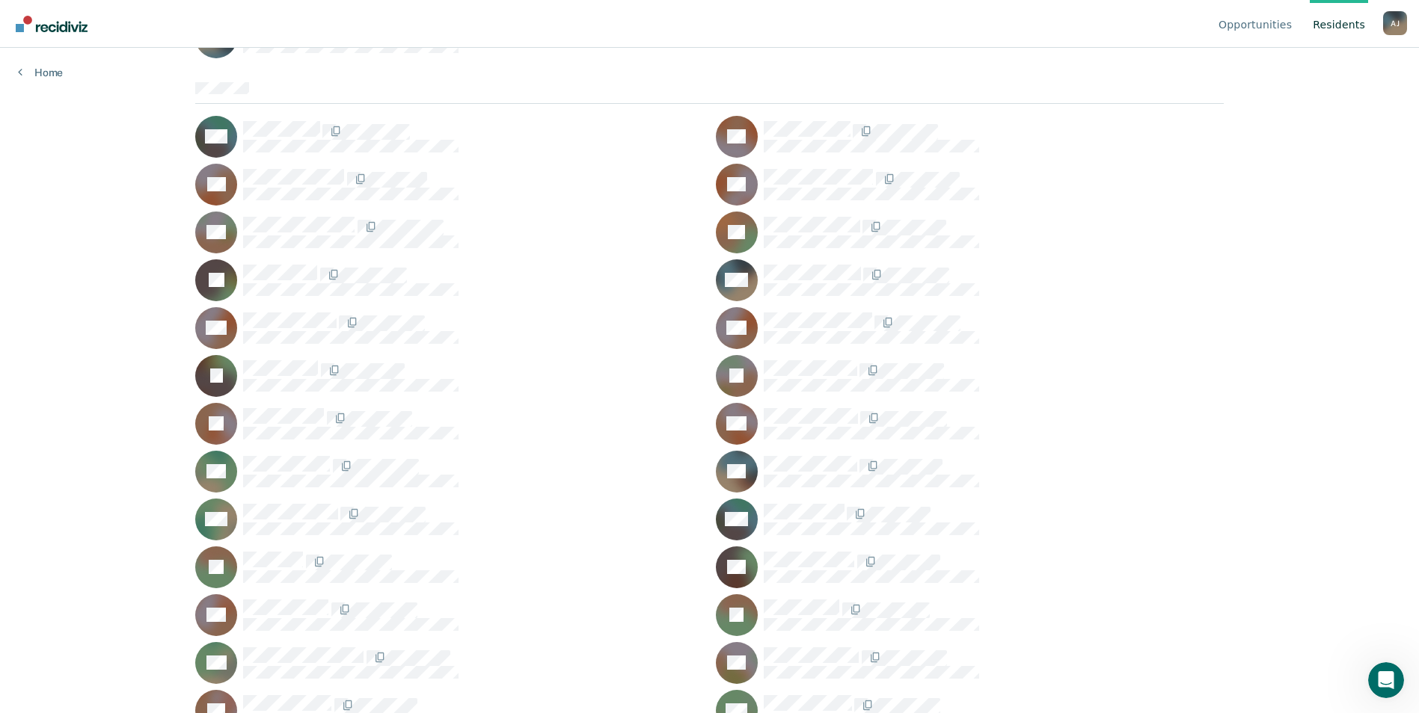
scroll to position [1855, 0]
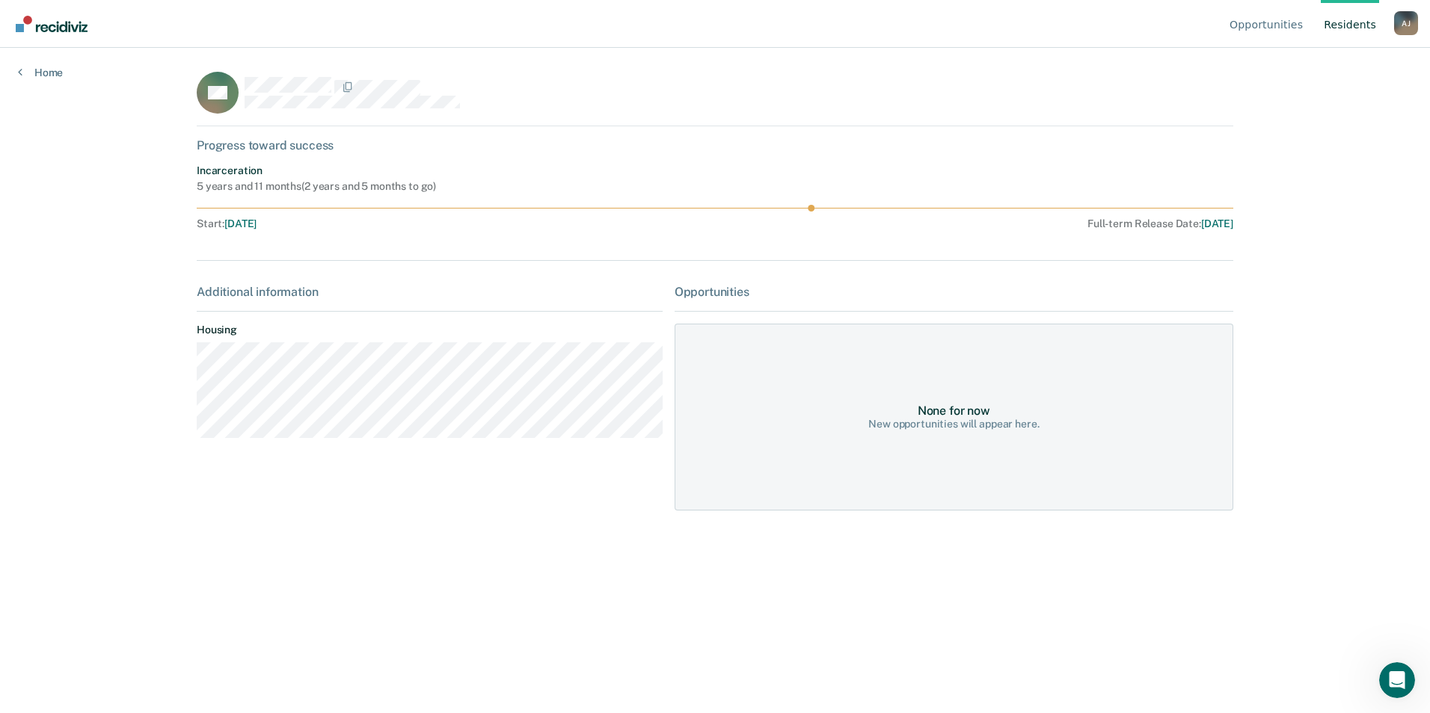
click at [53, 90] on div "Opportunities Resident s Abreena D. [PERSON_NAME] Profile How it works Log Out …" at bounding box center [715, 356] width 1430 height 713
click at [43, 76] on link "Home" at bounding box center [40, 72] width 45 height 13
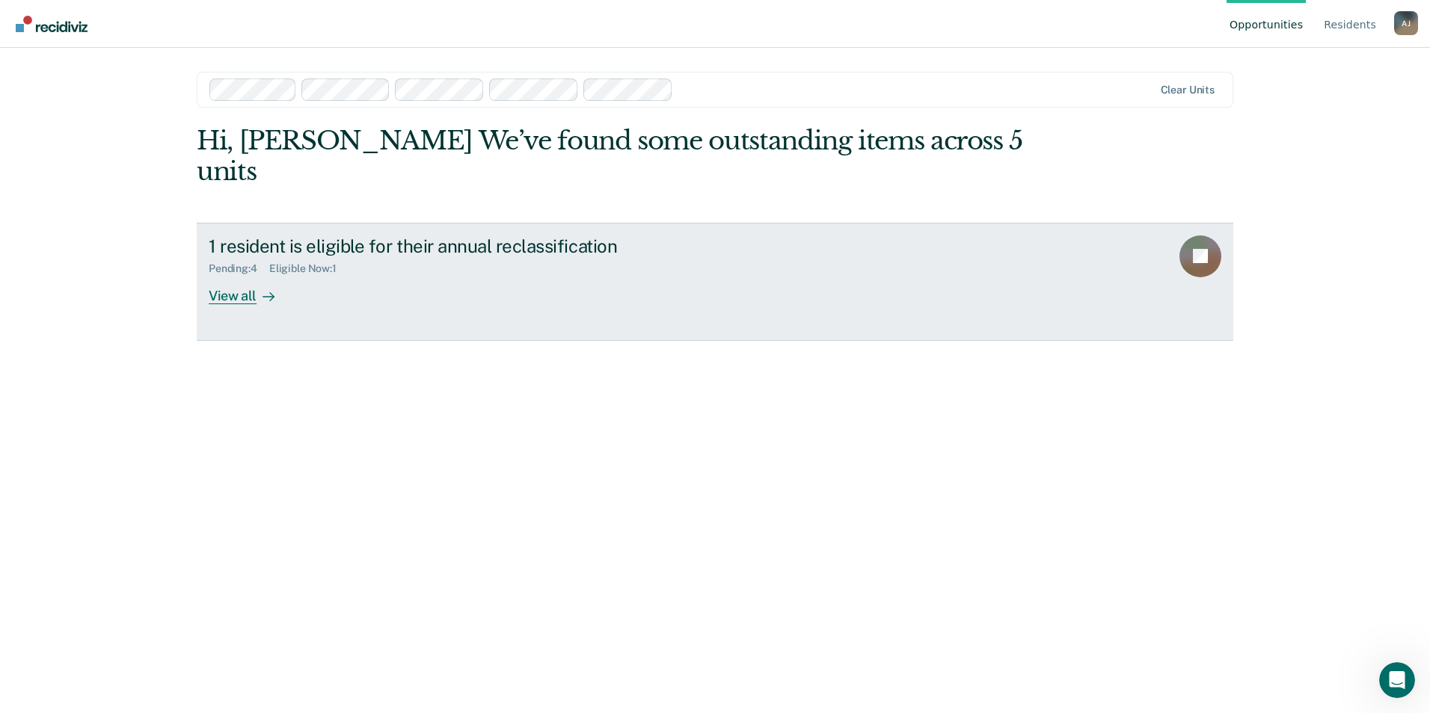
click at [242, 275] on div "View all" at bounding box center [251, 289] width 84 height 29
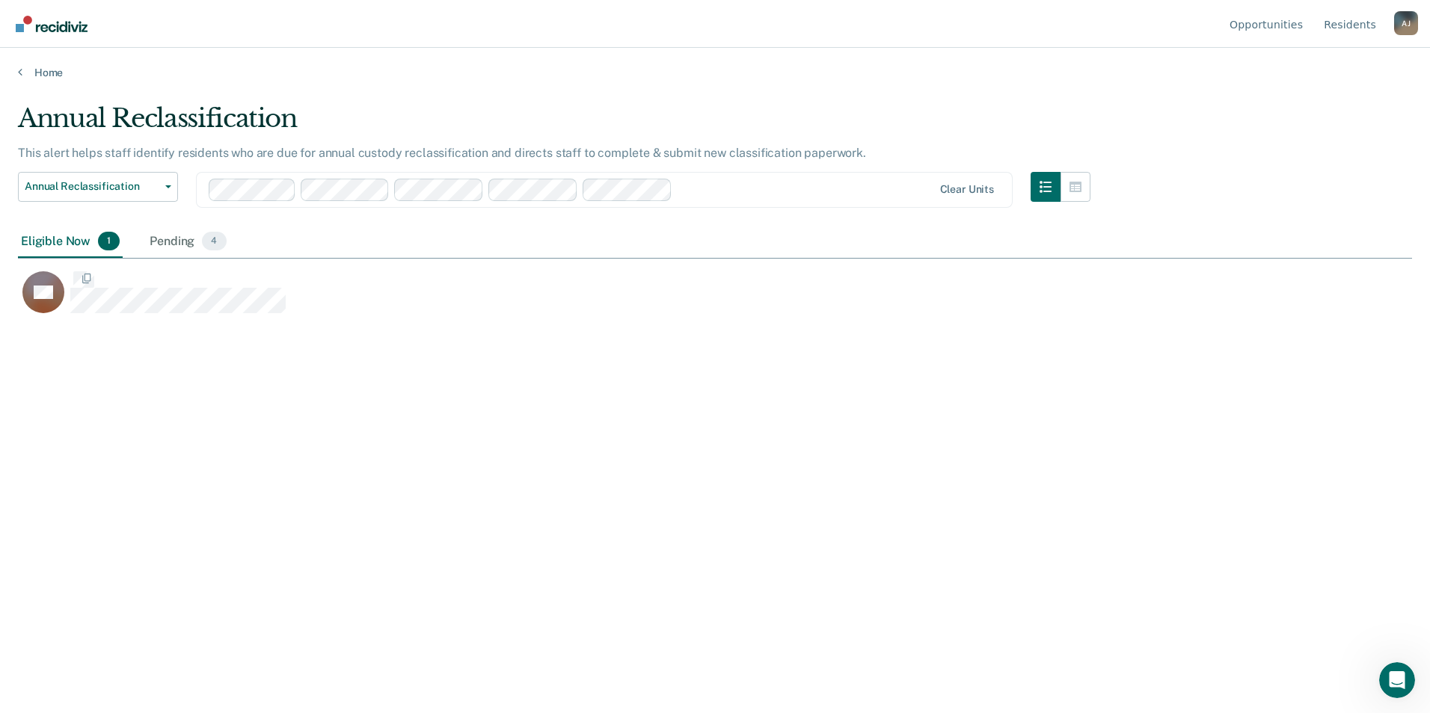
scroll to position [487, 1383]
click at [211, 243] on span "4" at bounding box center [214, 241] width 24 height 19
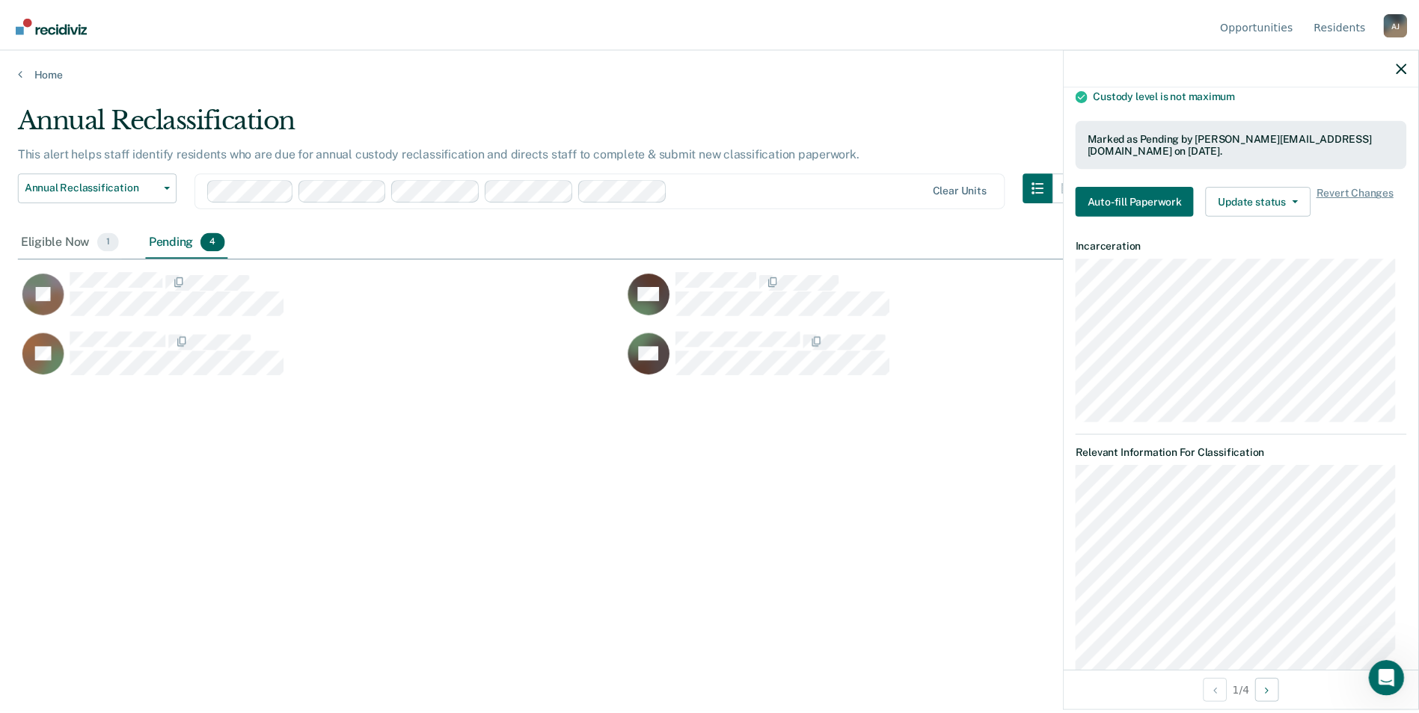
scroll to position [0, 0]
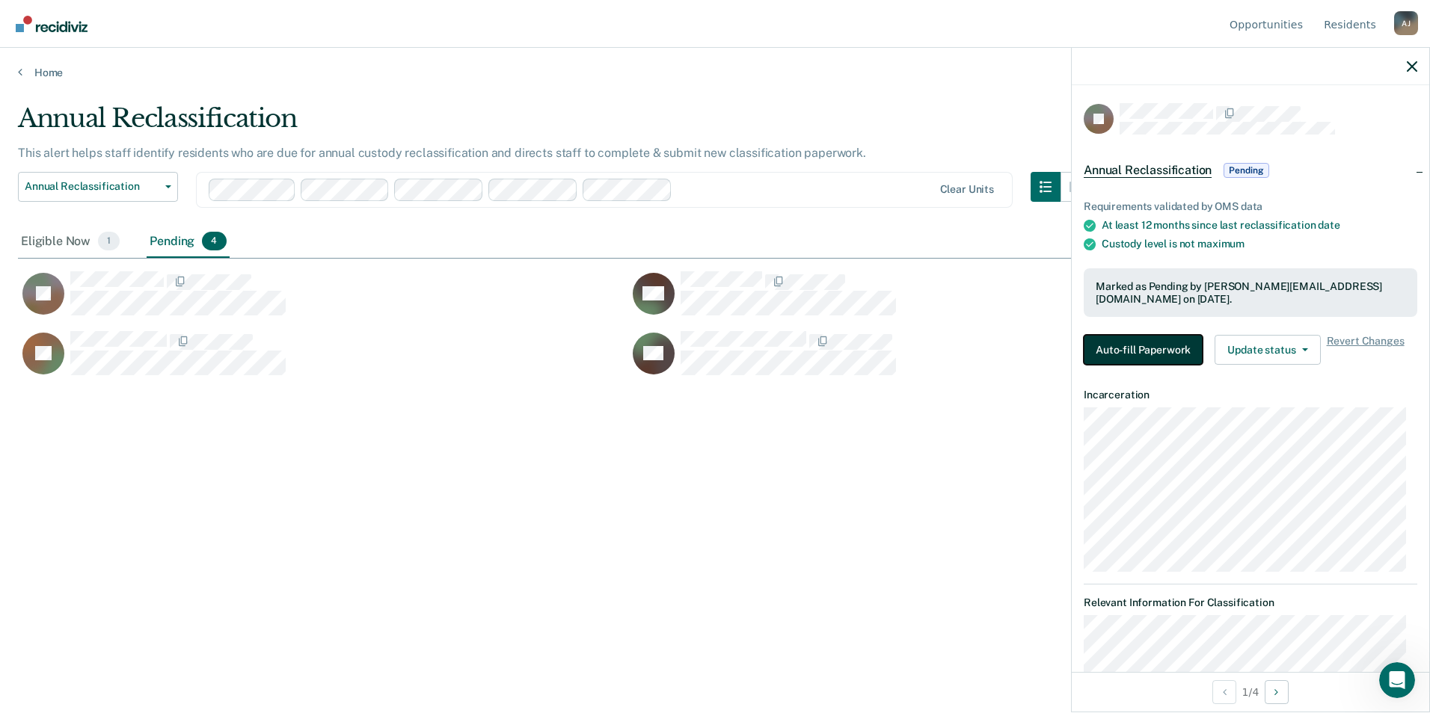
click at [1152, 355] on button "Auto-fill Paperwork" at bounding box center [1143, 350] width 119 height 30
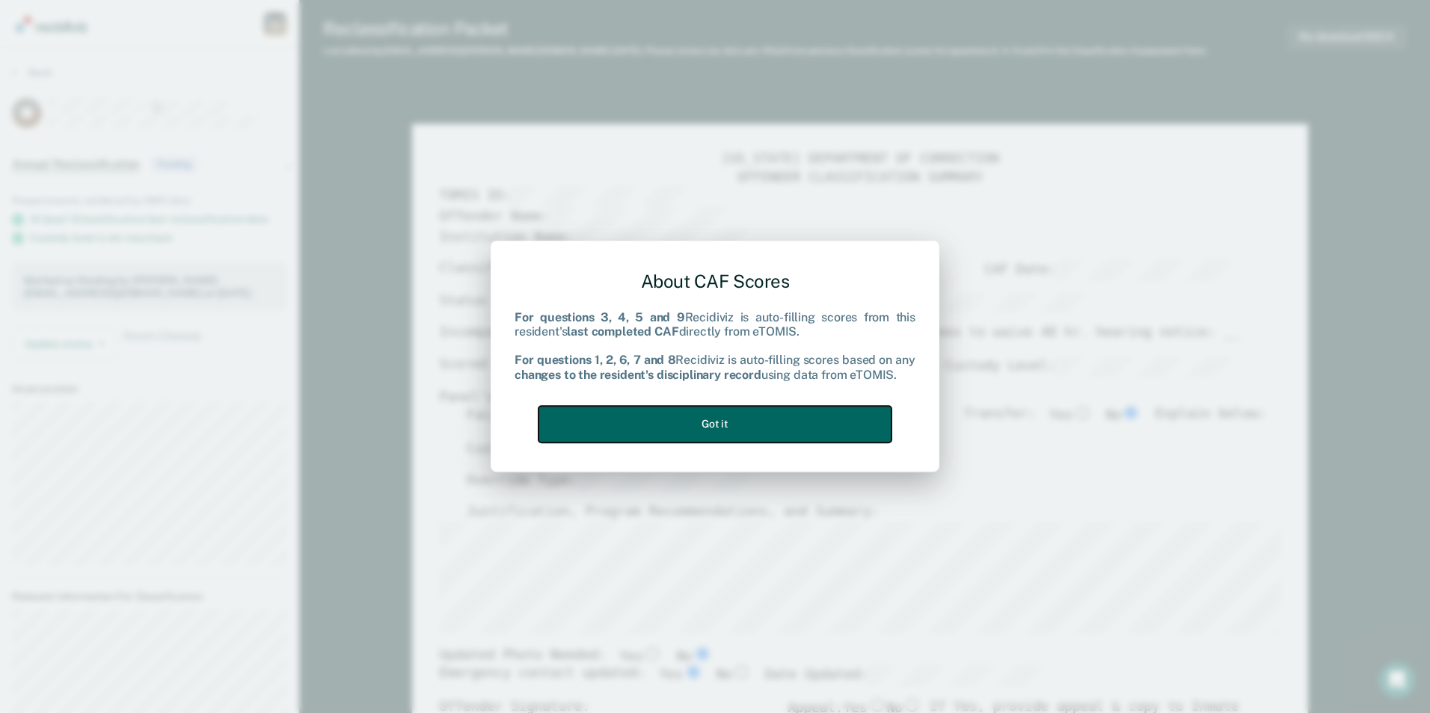
click at [799, 429] on button "Got it" at bounding box center [714, 424] width 353 height 37
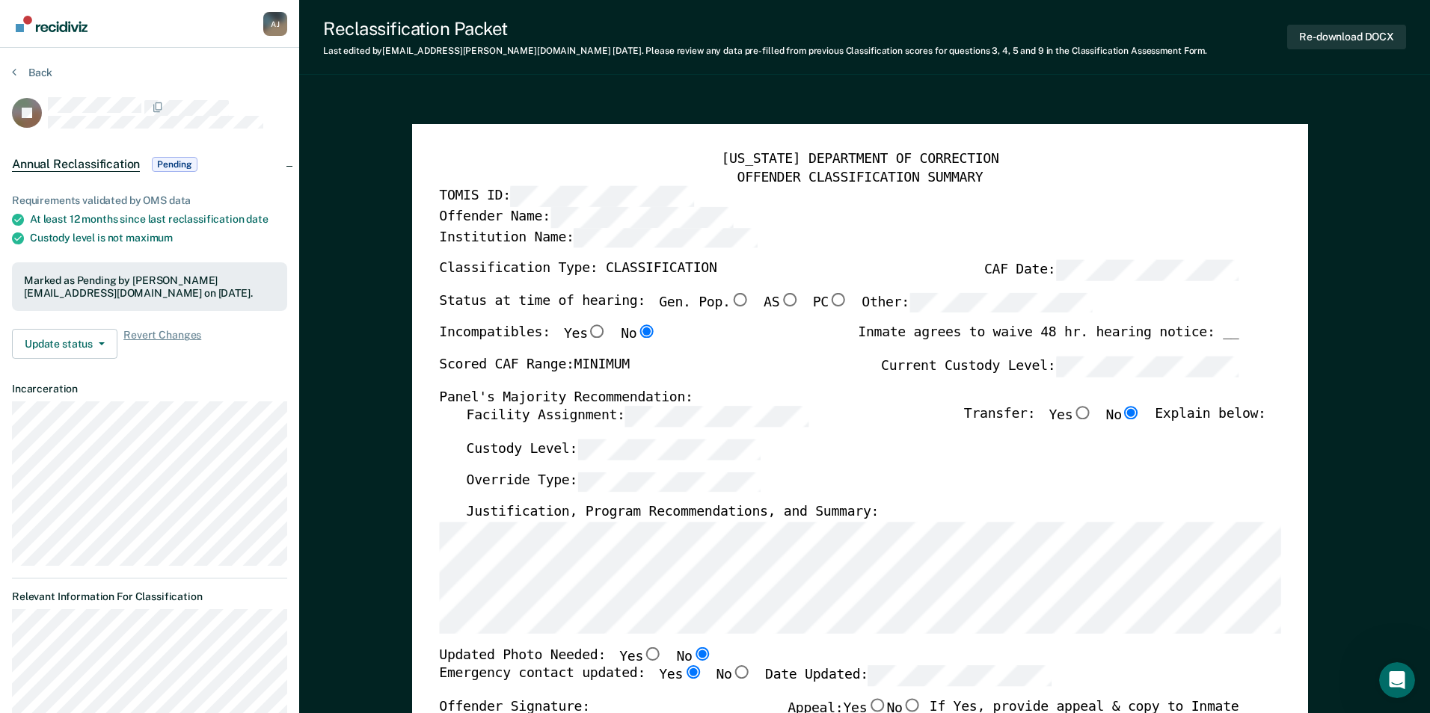
type textarea "x"
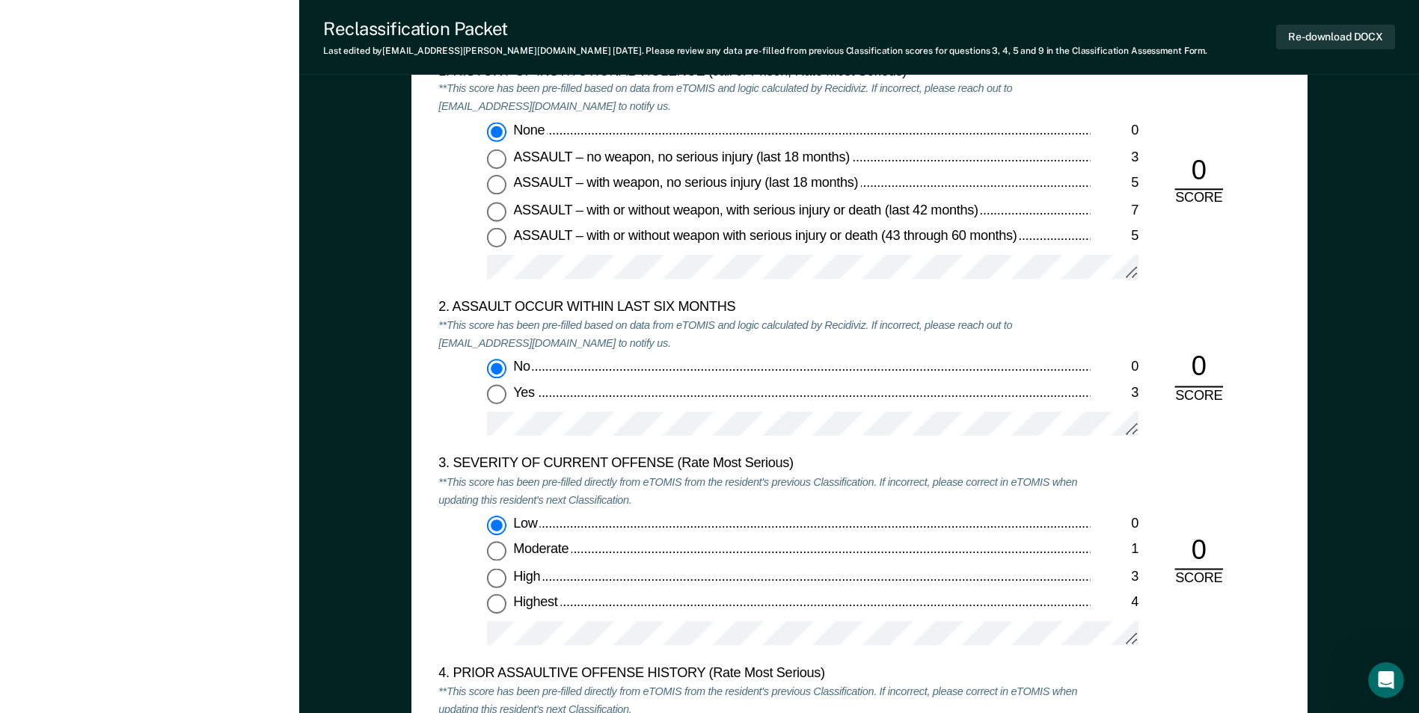
scroll to position [1606, 0]
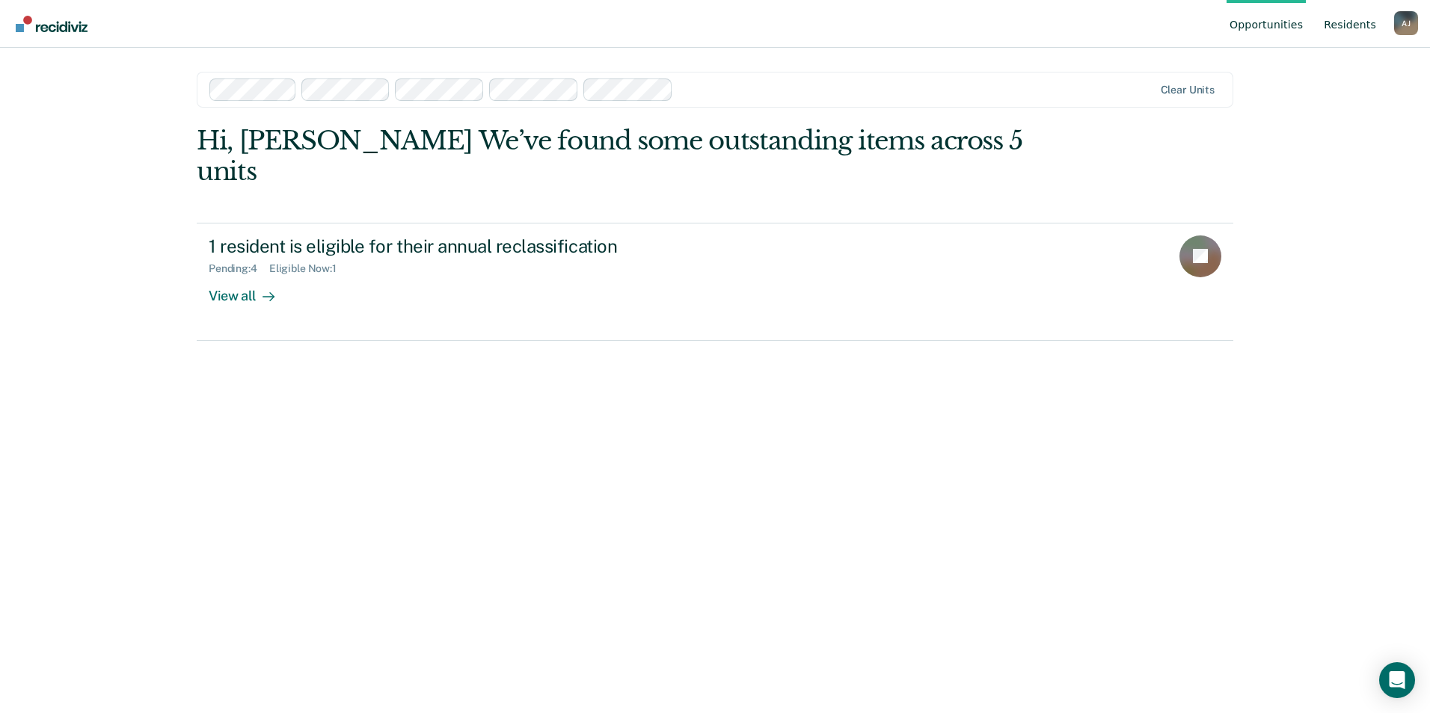
click at [1368, 27] on link "Resident s" at bounding box center [1350, 24] width 58 height 48
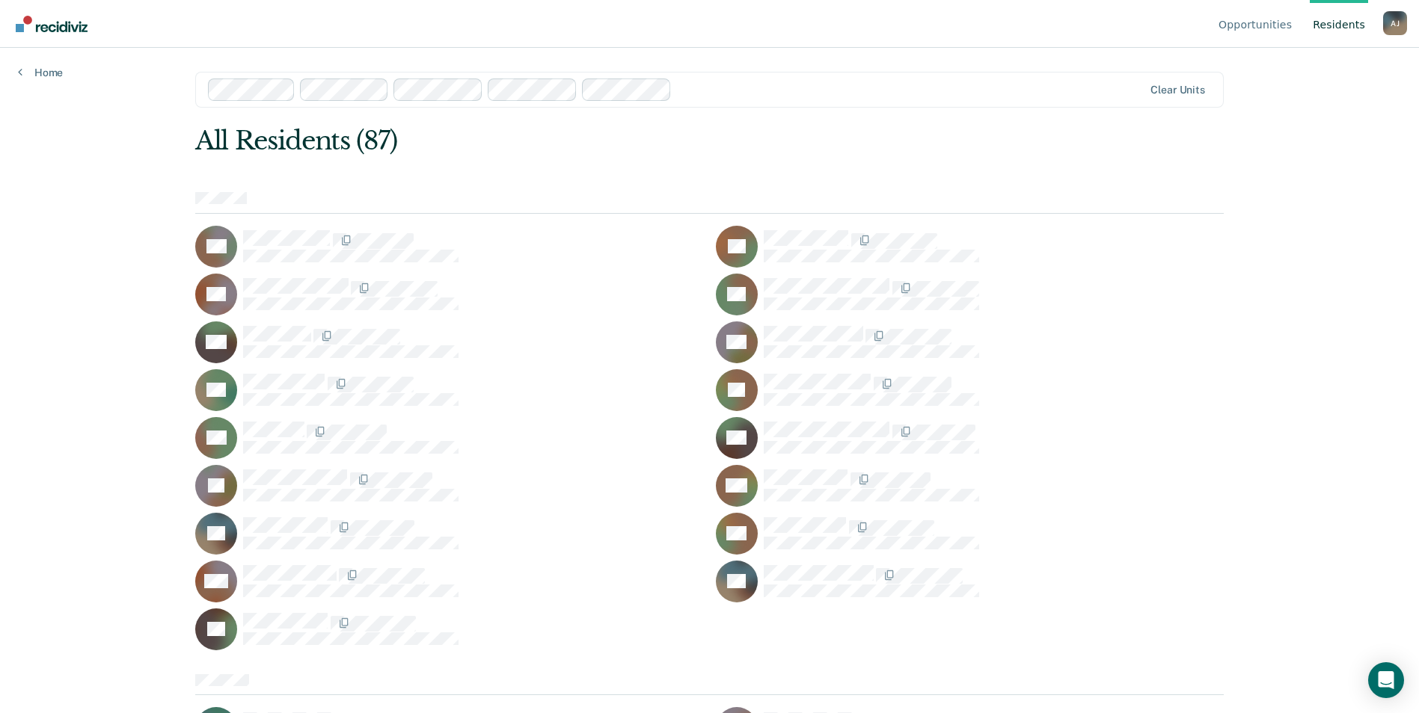
click at [55, 80] on div "Opportunities Resident s Abreena D. [PERSON_NAME] Profile How it works Log Out …" at bounding box center [709, 356] width 1419 height 713
click at [49, 73] on link "Home" at bounding box center [40, 72] width 45 height 13
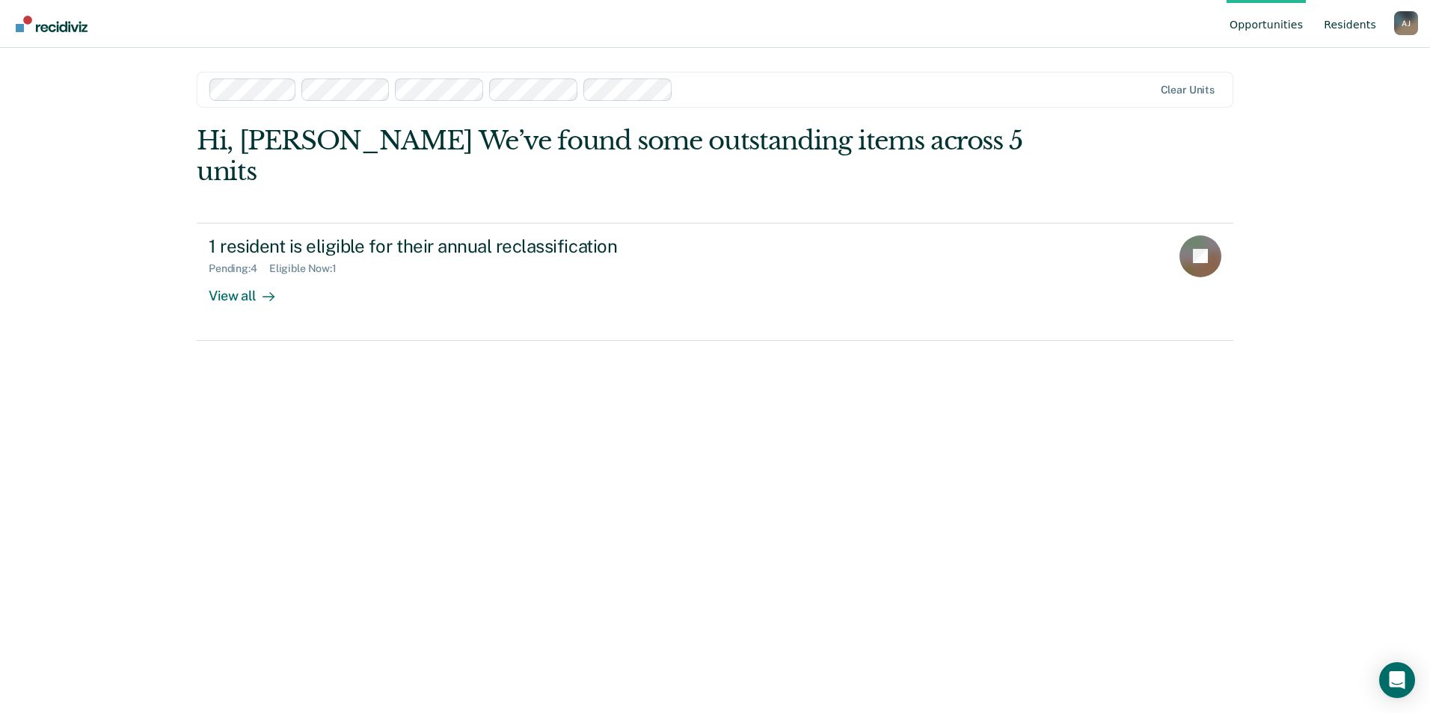
click at [1372, 18] on link "Resident s" at bounding box center [1350, 24] width 58 height 48
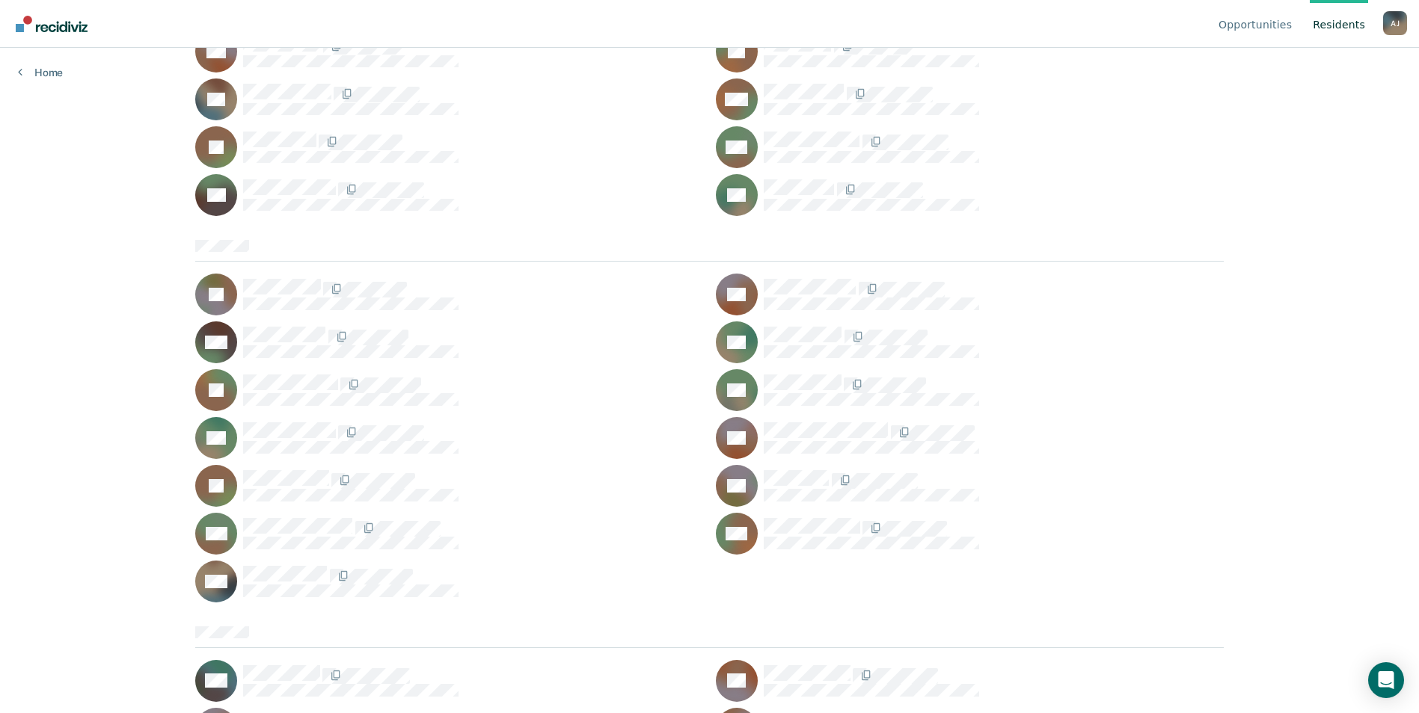
scroll to position [1204, 0]
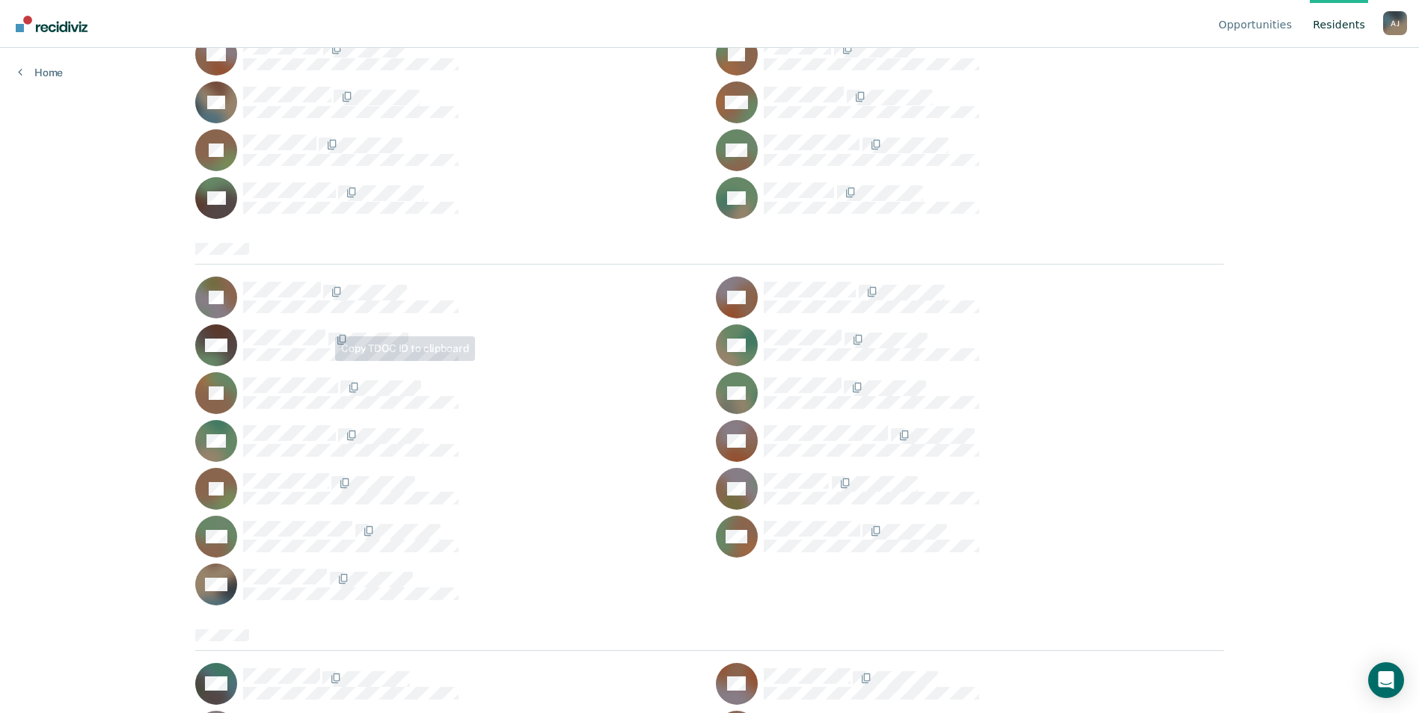
click at [325, 335] on span at bounding box center [326, 341] width 3 height 16
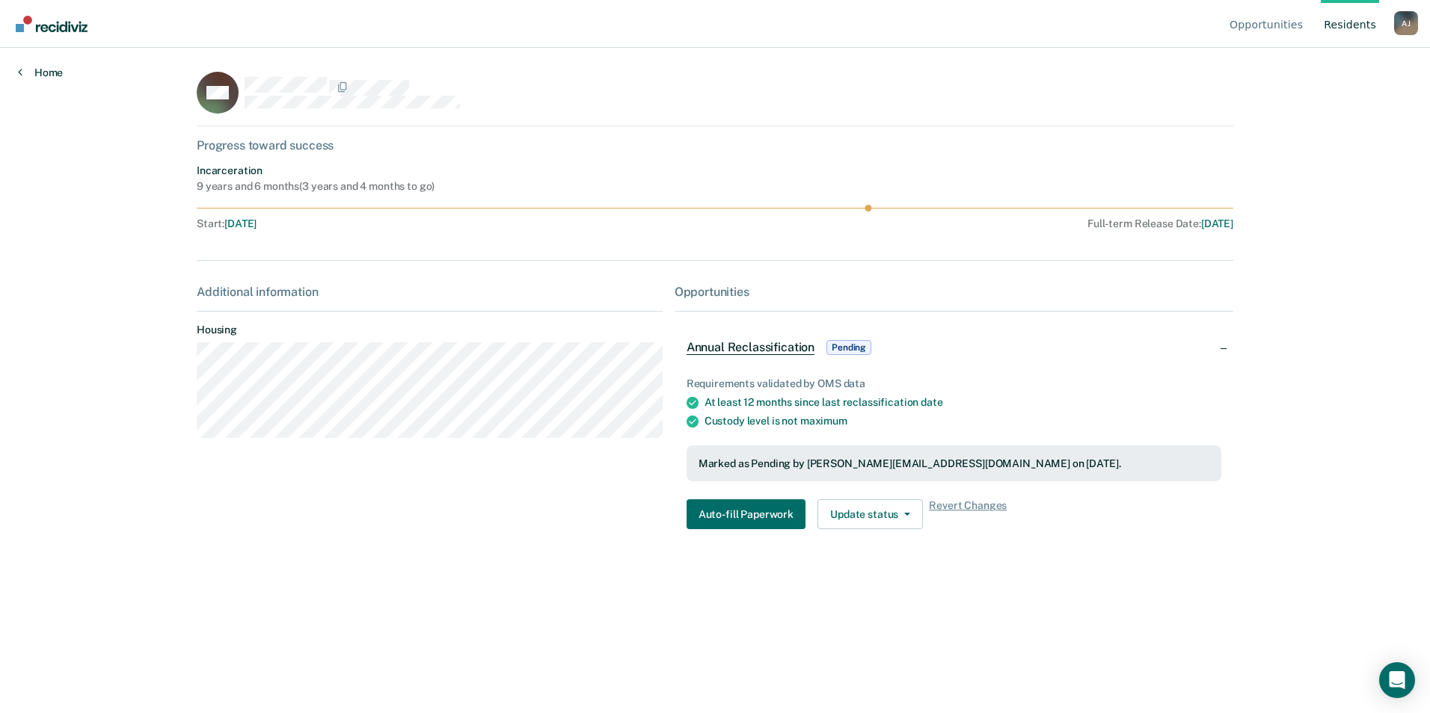
click at [45, 76] on link "Home" at bounding box center [40, 72] width 45 height 13
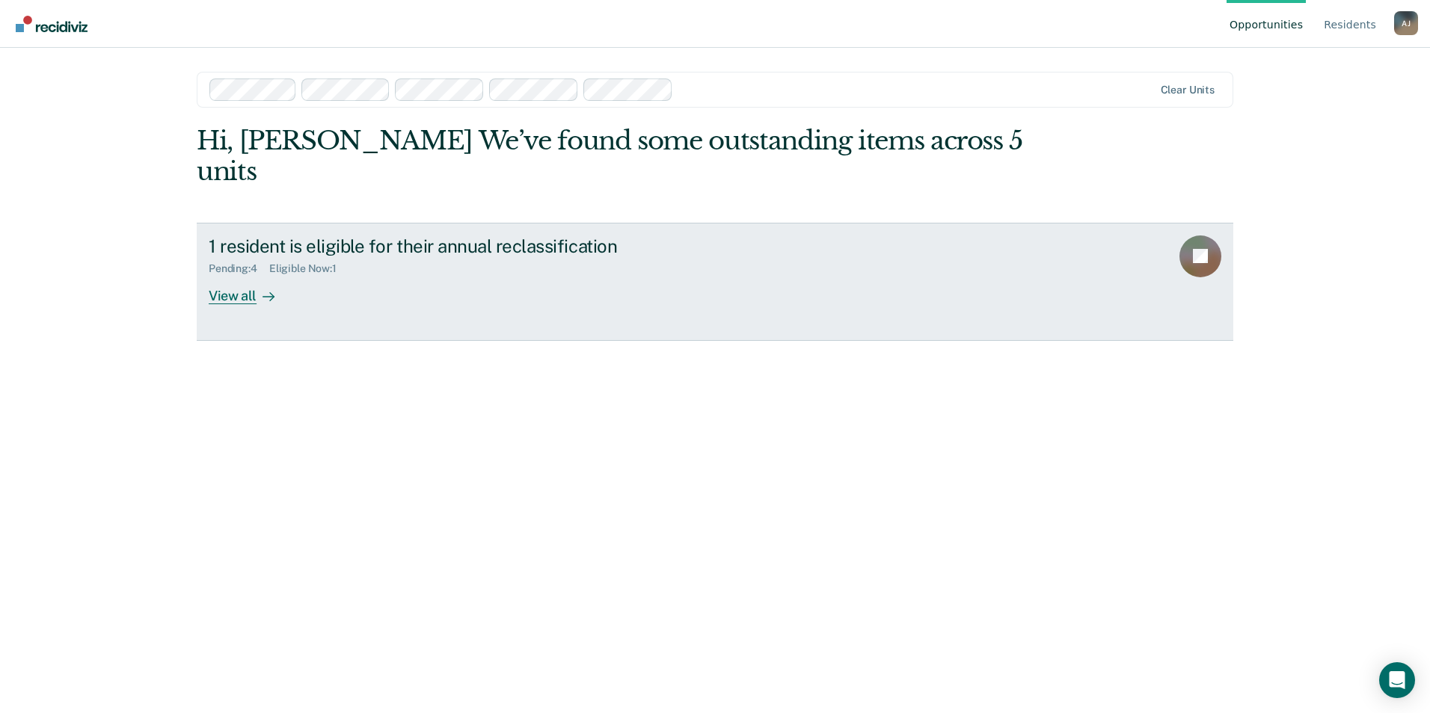
click at [245, 263] on div "Pending : 4" at bounding box center [239, 269] width 61 height 13
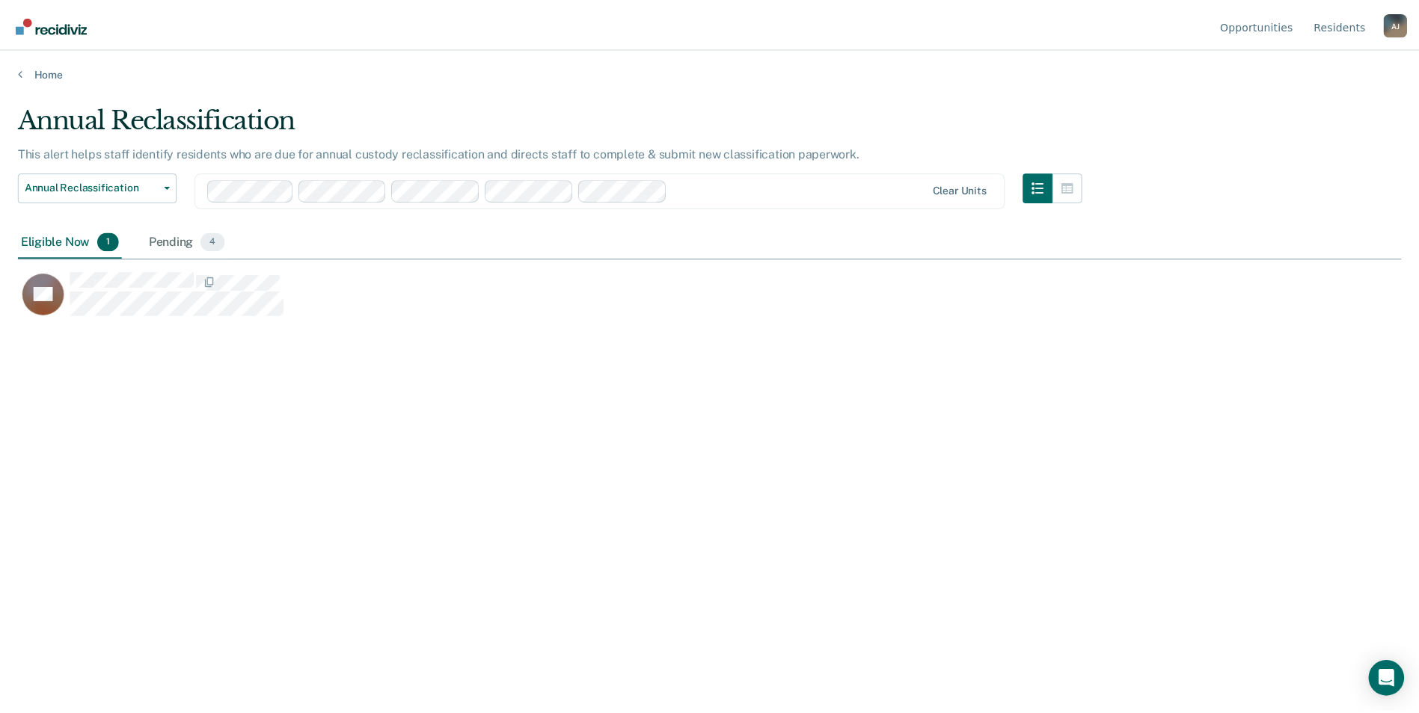
scroll to position [487, 1383]
click at [182, 247] on div "Pending 4" at bounding box center [188, 242] width 82 height 33
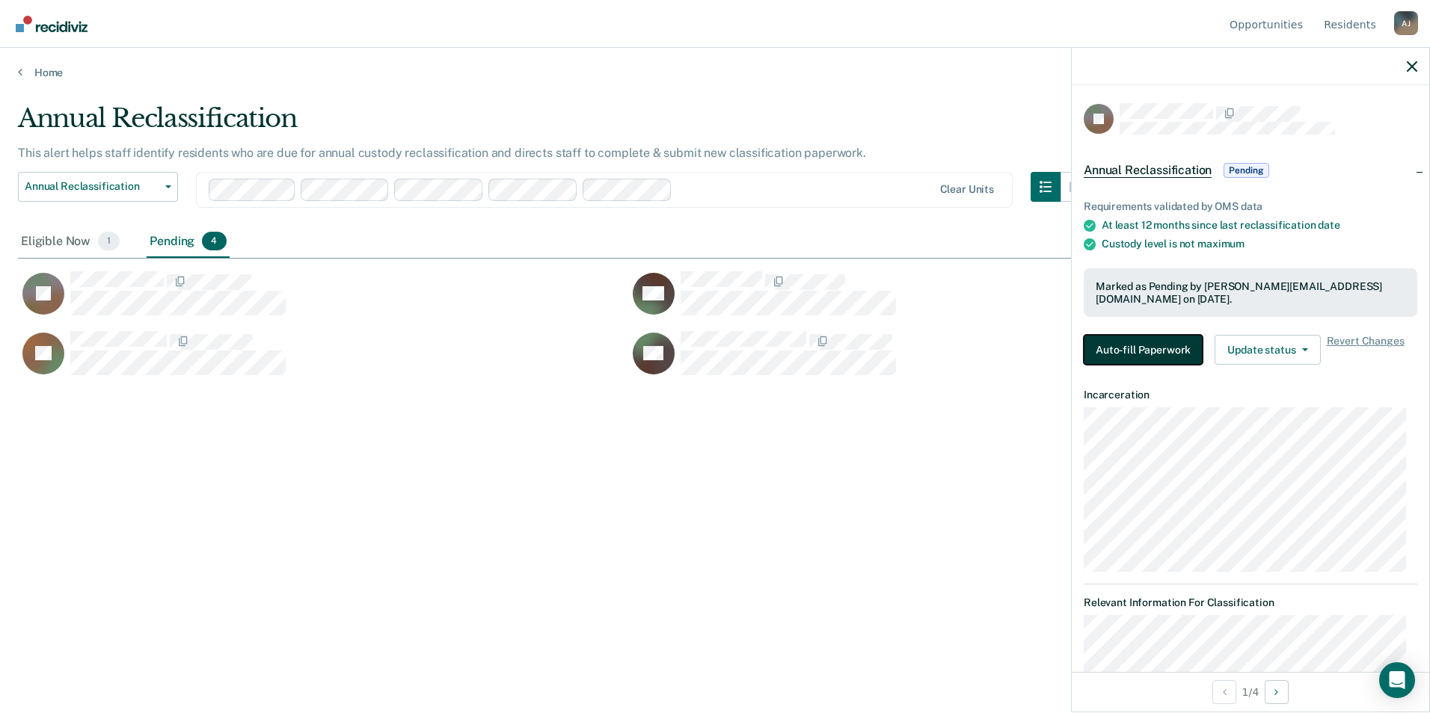
click at [1121, 345] on button "Auto-fill Paperwork" at bounding box center [1143, 350] width 119 height 30
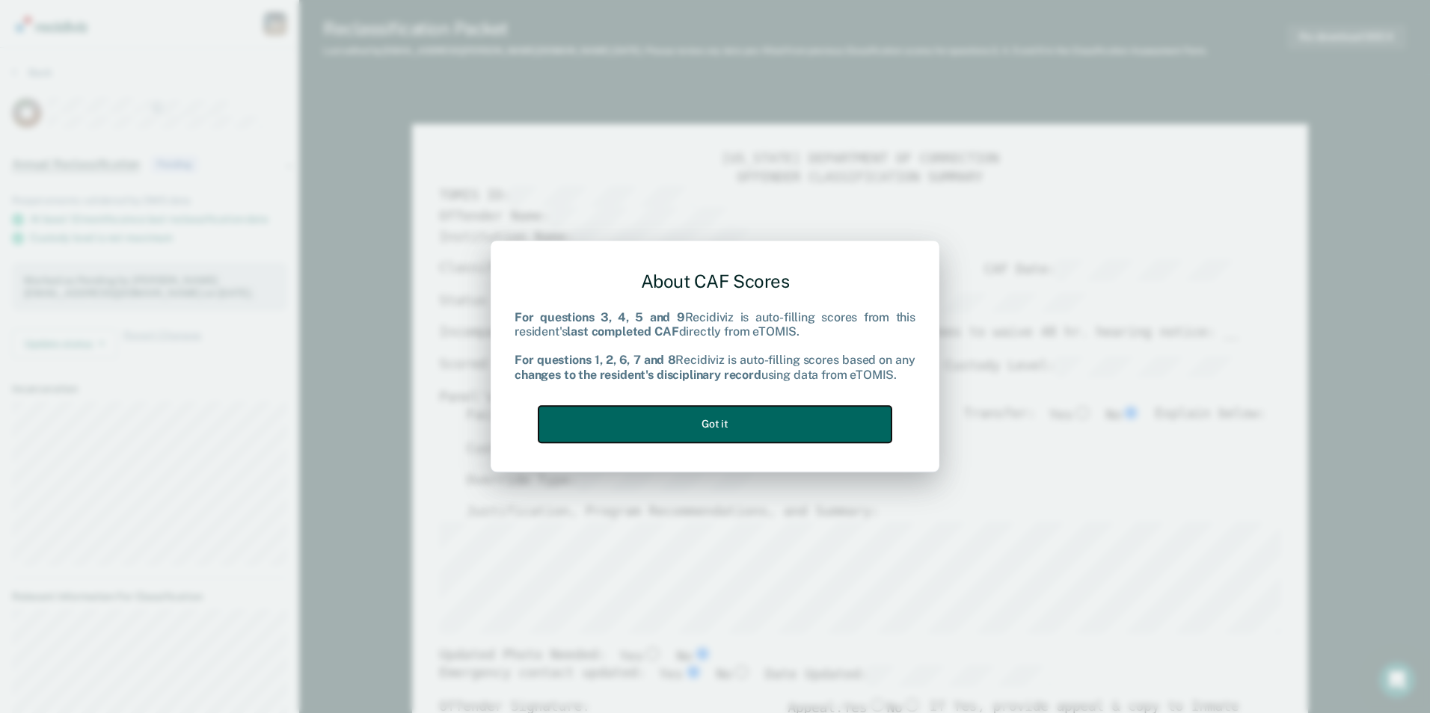
click at [739, 414] on button "Got it" at bounding box center [714, 424] width 353 height 37
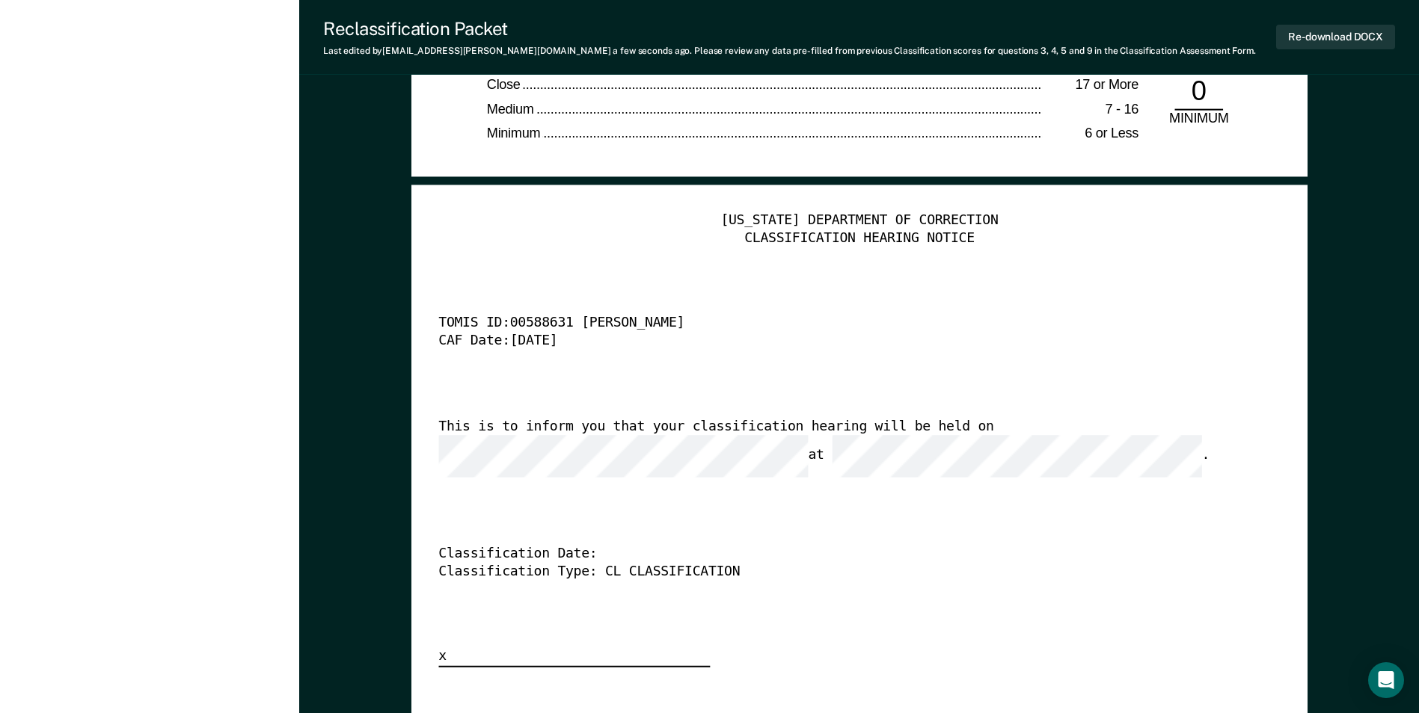
scroll to position [0, 62]
click at [1346, 43] on button "Re-download DOCX" at bounding box center [1335, 37] width 119 height 25
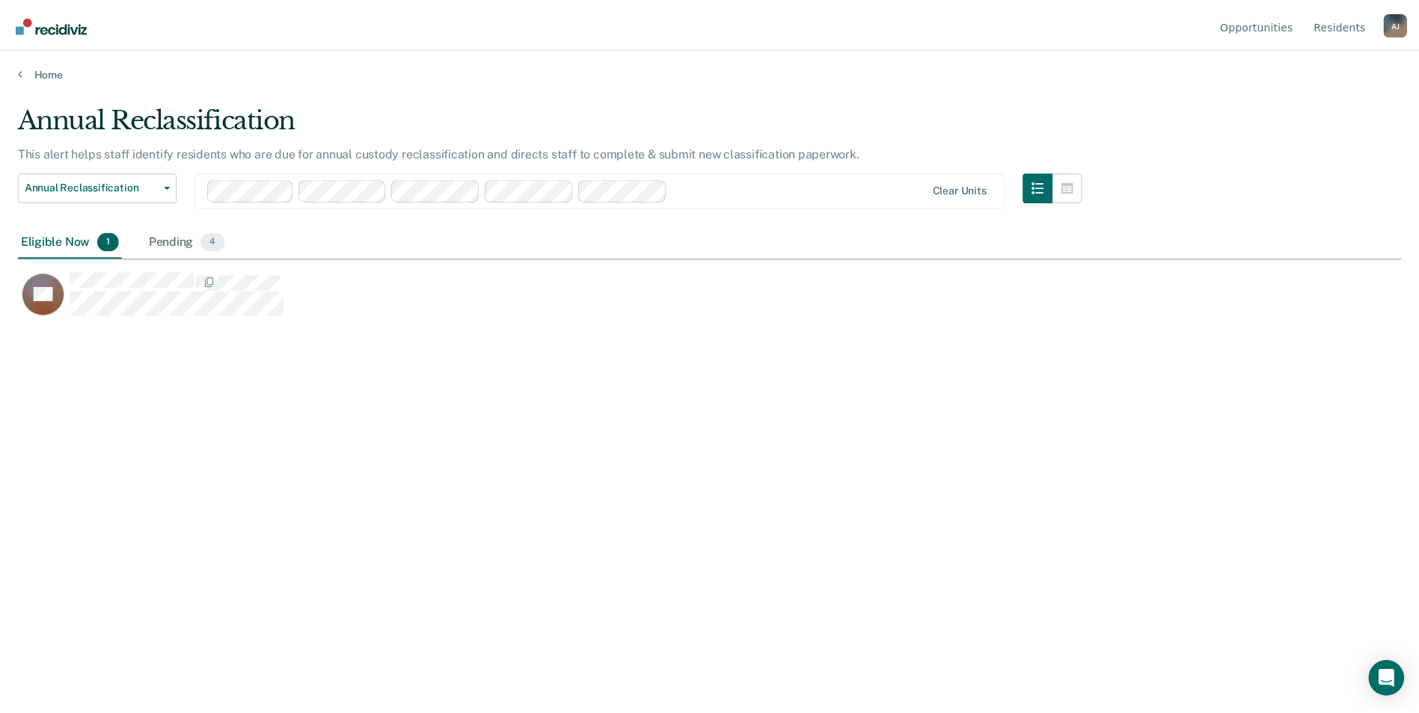
scroll to position [487, 1383]
click at [187, 244] on div "Pending 4" at bounding box center [188, 242] width 82 height 33
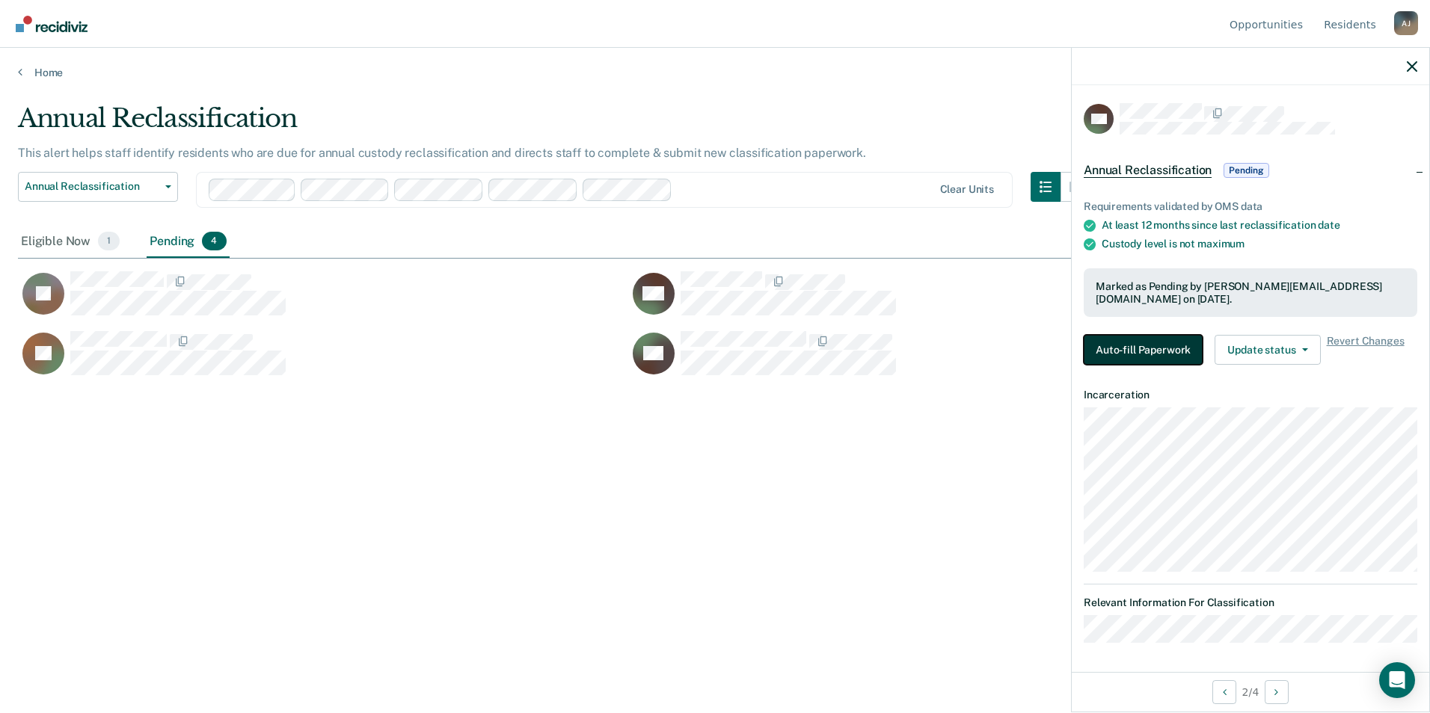
click at [1168, 346] on button "Auto-fill Paperwork" at bounding box center [1143, 350] width 119 height 30
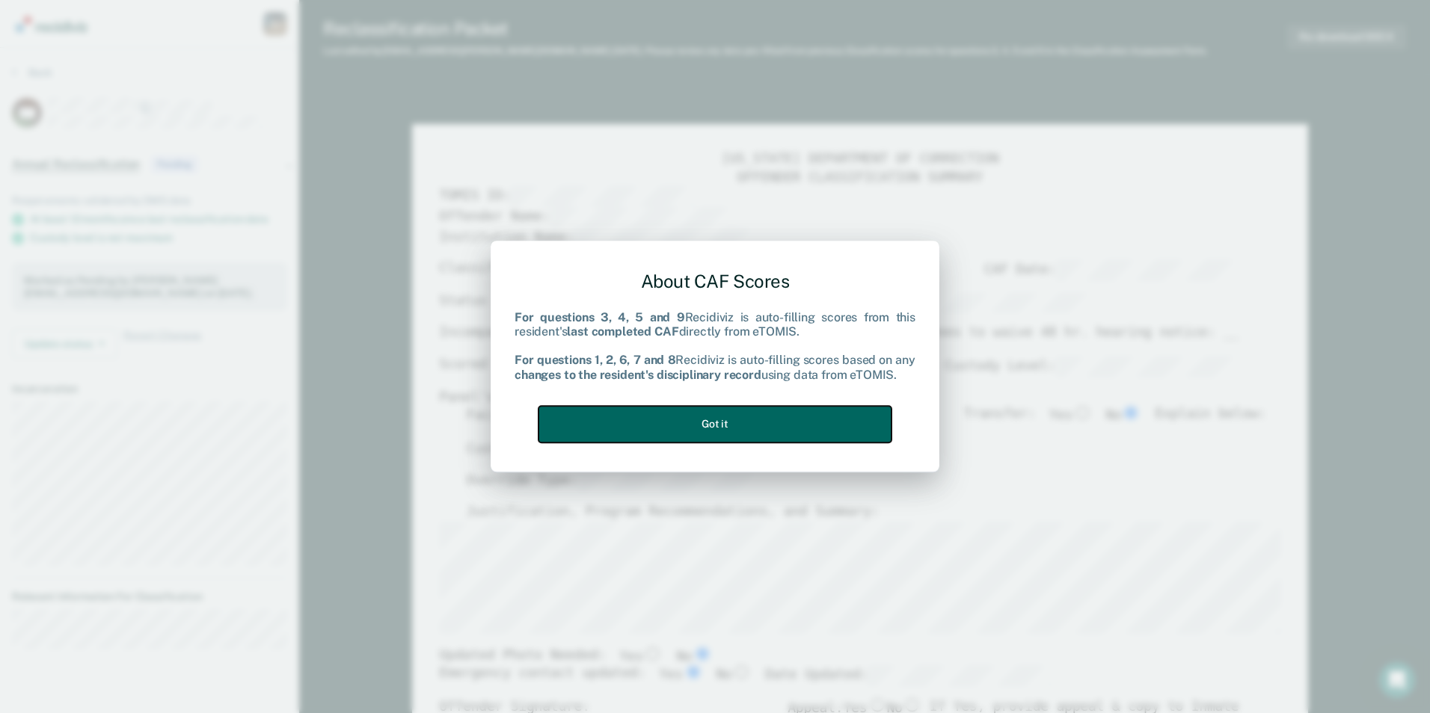
click at [712, 415] on button "Got it" at bounding box center [714, 424] width 353 height 37
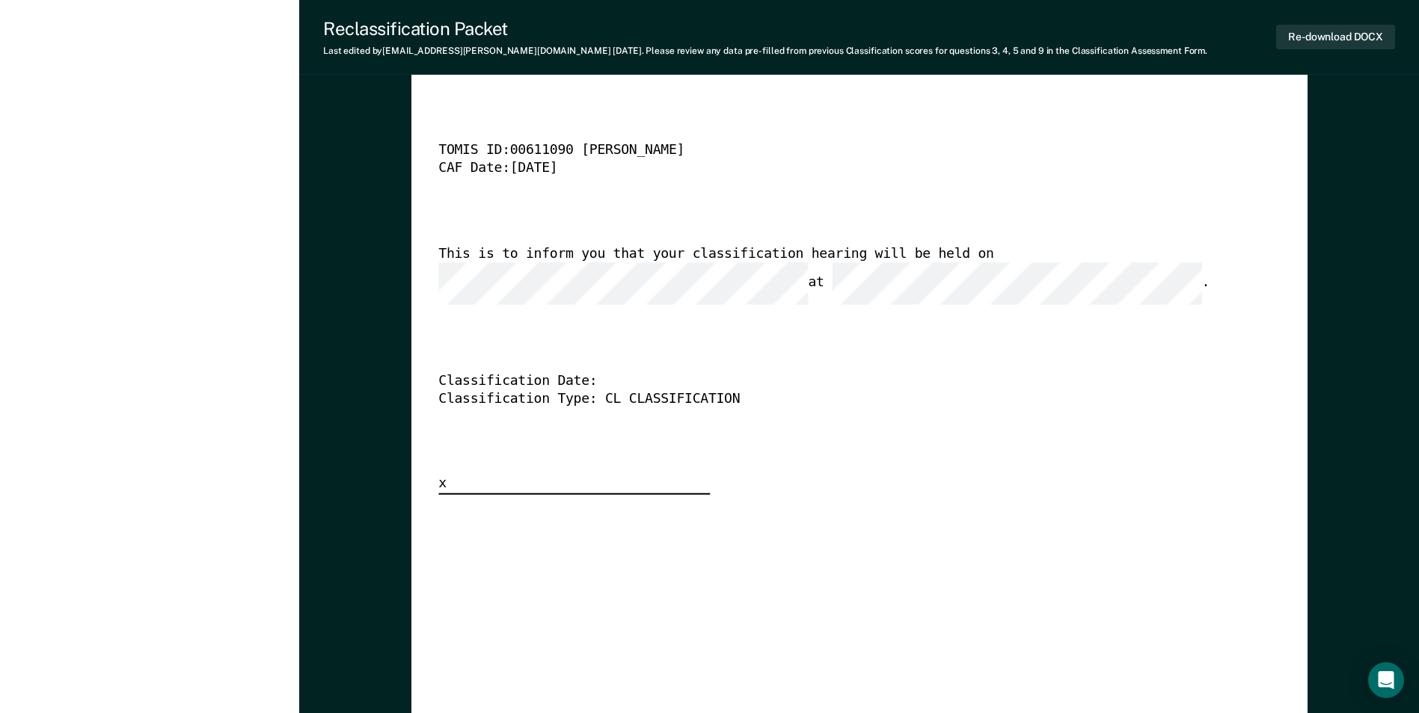
scroll to position [3611, 0]
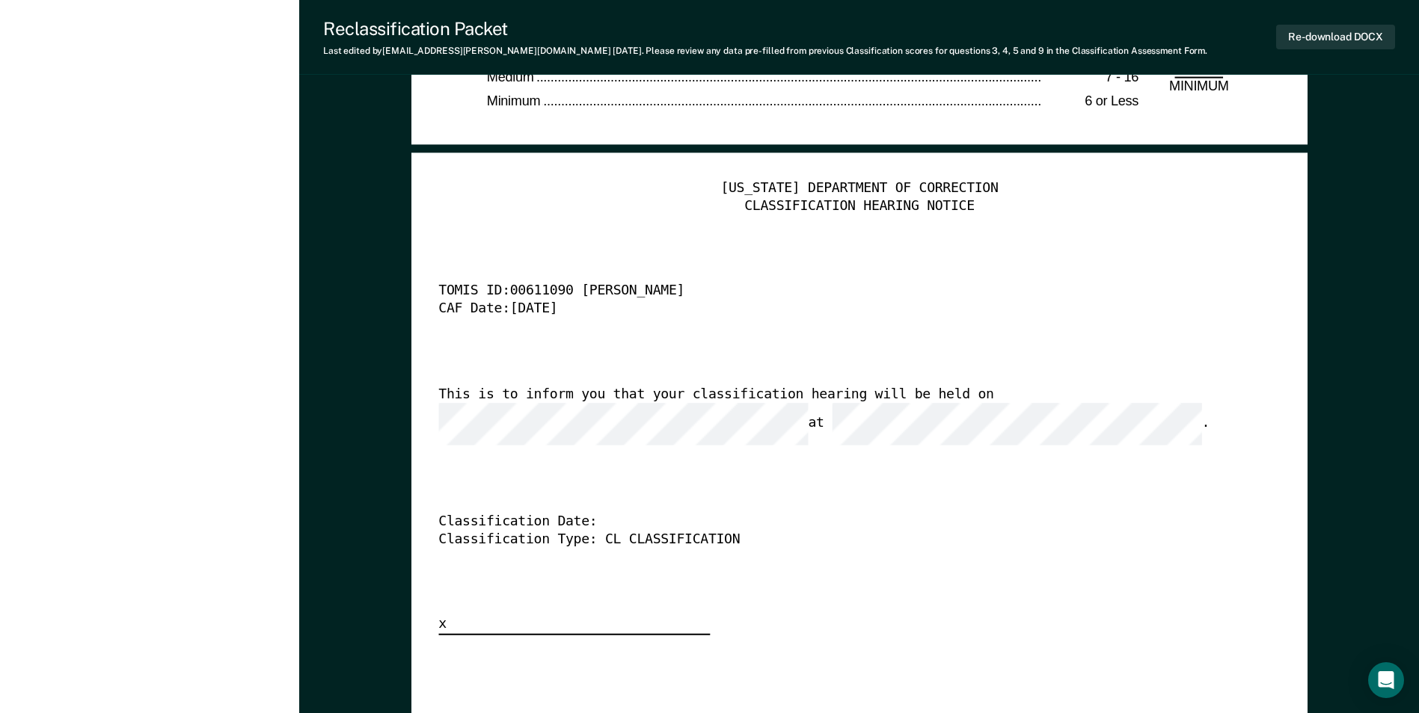
click at [1019, 410] on div "This is to inform you that your classification hearing will be held on at ." at bounding box center [837, 415] width 799 height 59
click at [651, 302] on div "CAF Date: 10/6/25" at bounding box center [837, 310] width 799 height 18
click at [1368, 47] on button "Re-download DOCX" at bounding box center [1335, 37] width 119 height 25
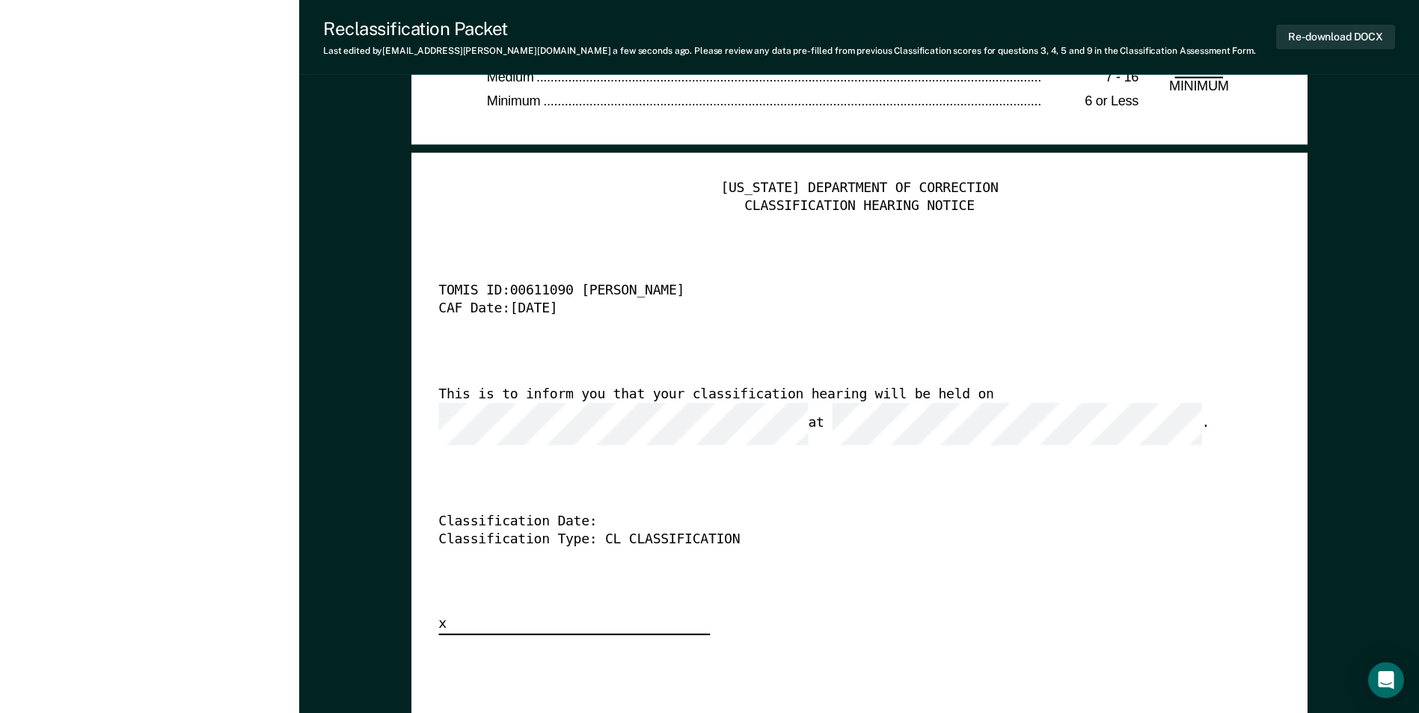
drag, startPoint x: 228, startPoint y: 127, endPoint x: 193, endPoint y: 108, distance: 40.2
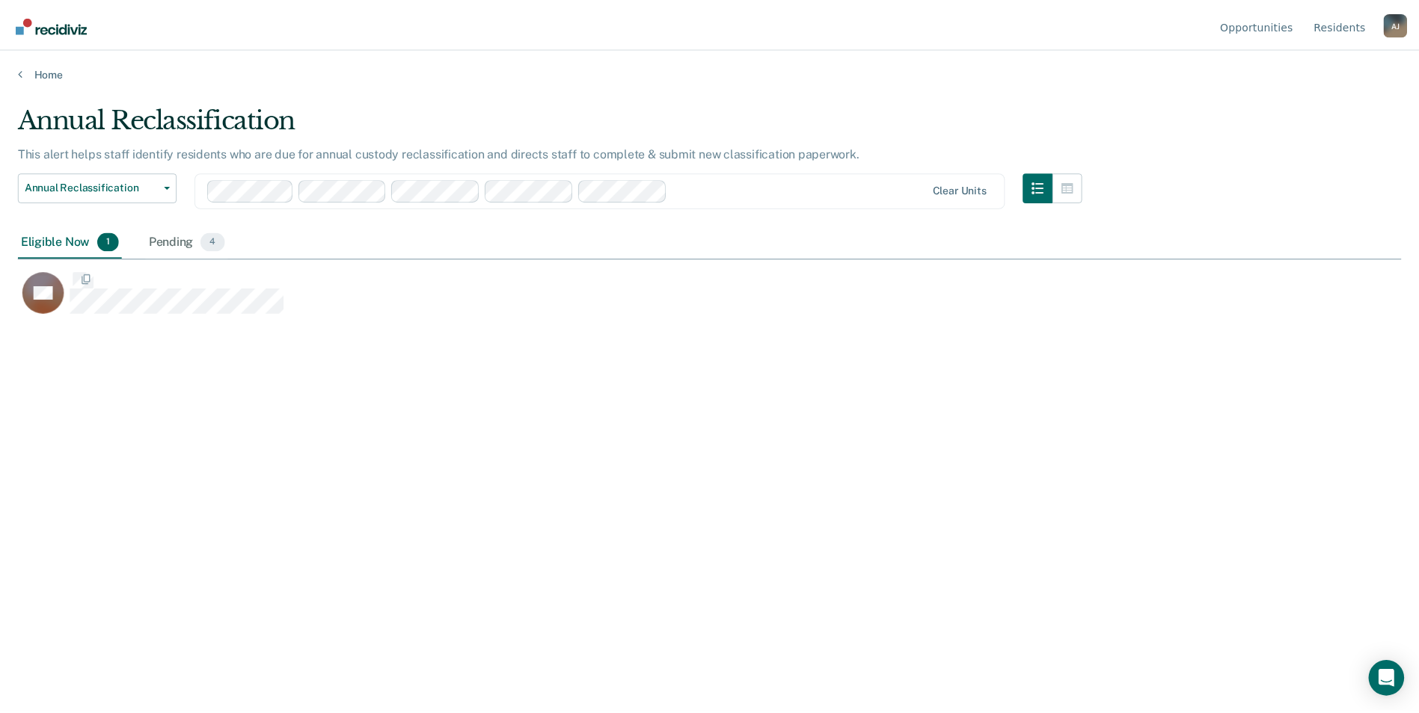
scroll to position [487, 1383]
click at [216, 241] on span "4" at bounding box center [214, 241] width 24 height 19
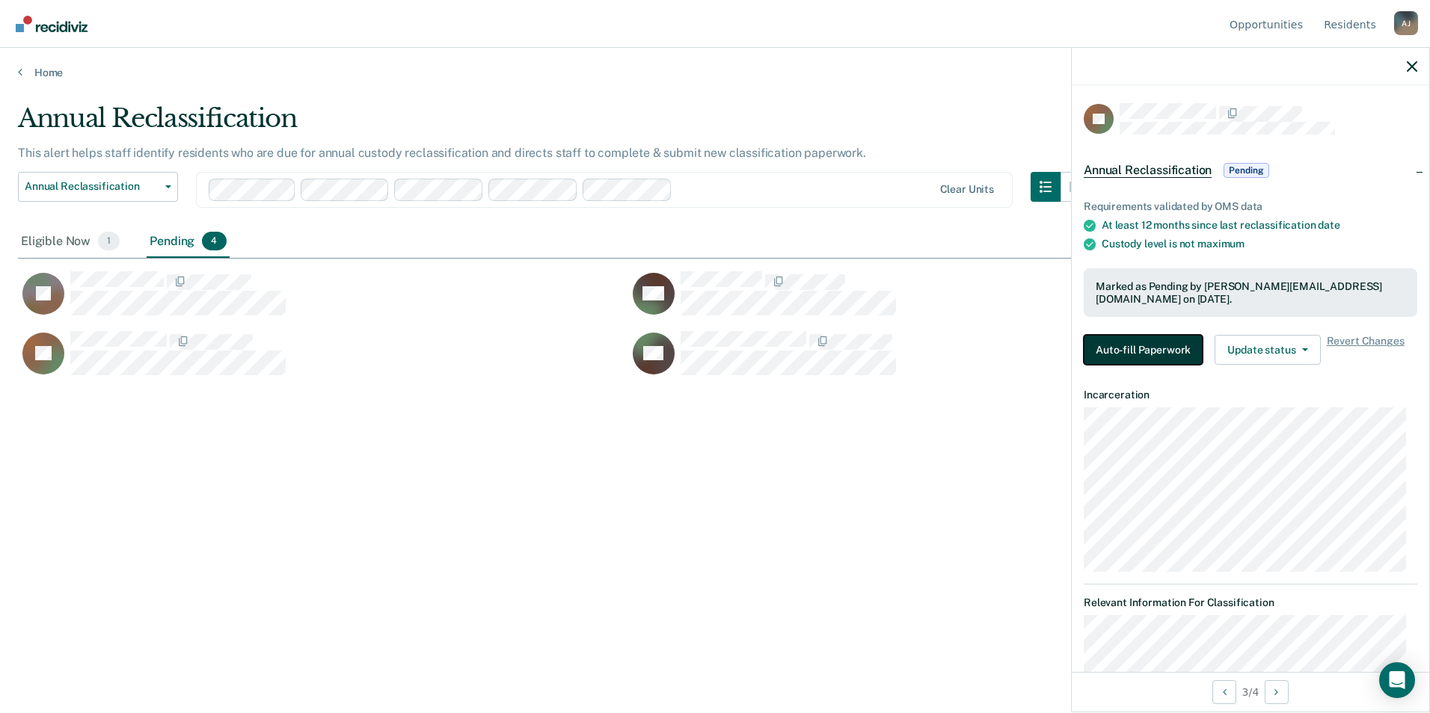
click at [1160, 356] on button "Auto-fill Paperwork" at bounding box center [1143, 350] width 119 height 30
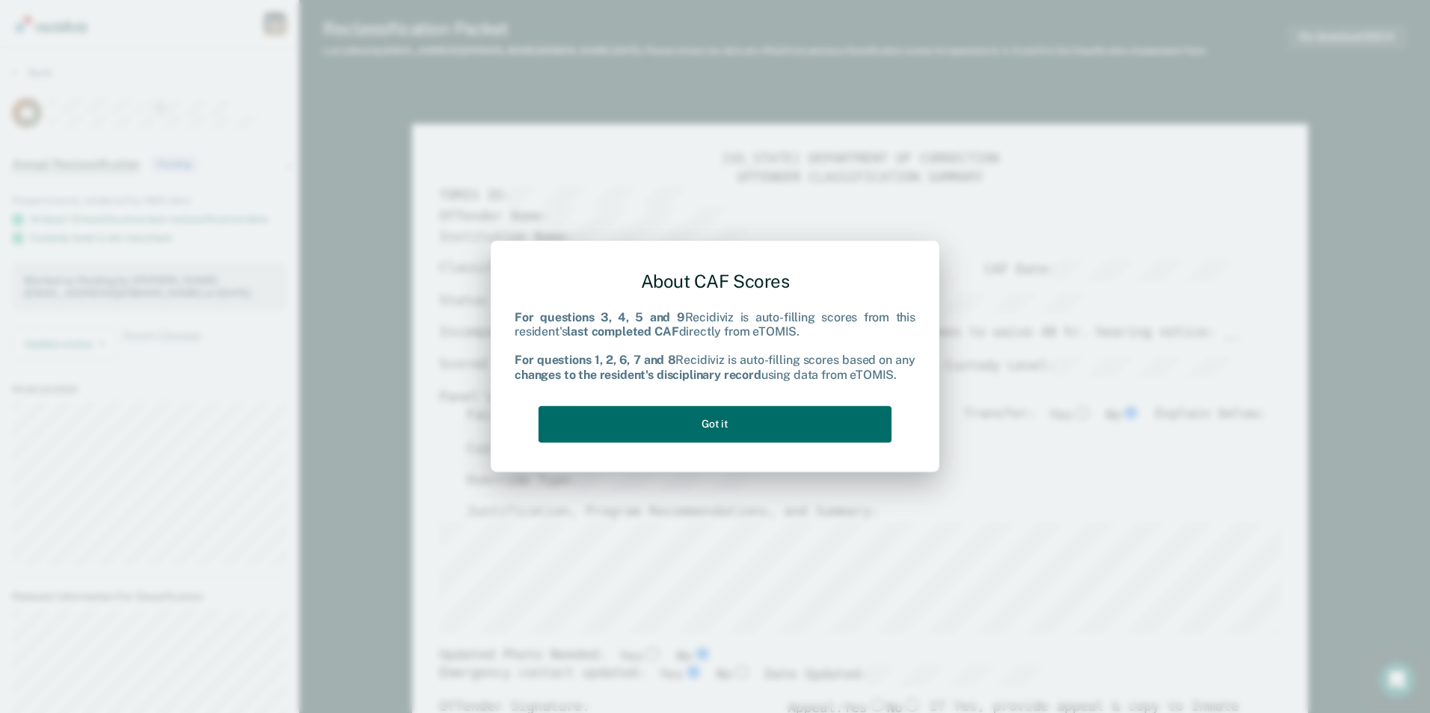
click at [800, 452] on div "About CAF Scores For questions 3, 4, 5 and 9 Recidiviz is auto-filling scores f…" at bounding box center [715, 357] width 449 height 232
click at [785, 435] on button "Got it" at bounding box center [714, 424] width 353 height 37
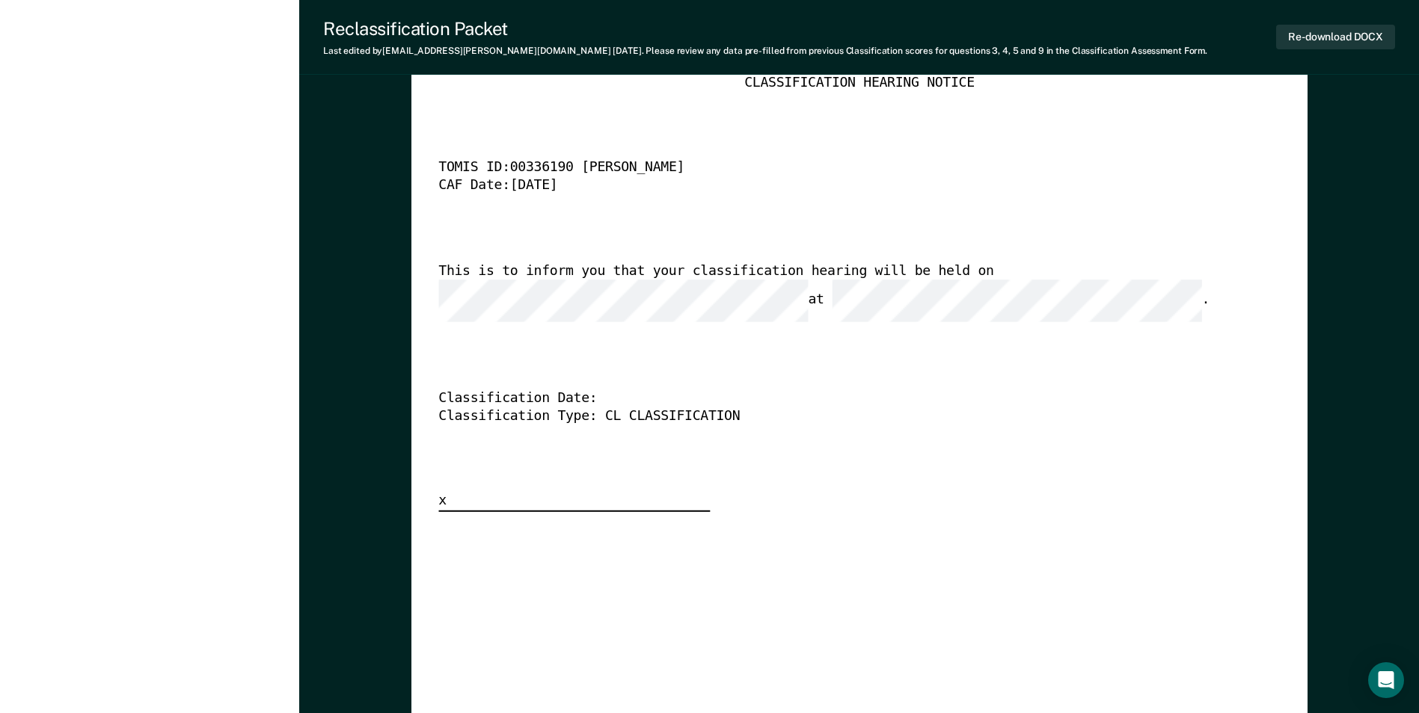
scroll to position [3706, 0]
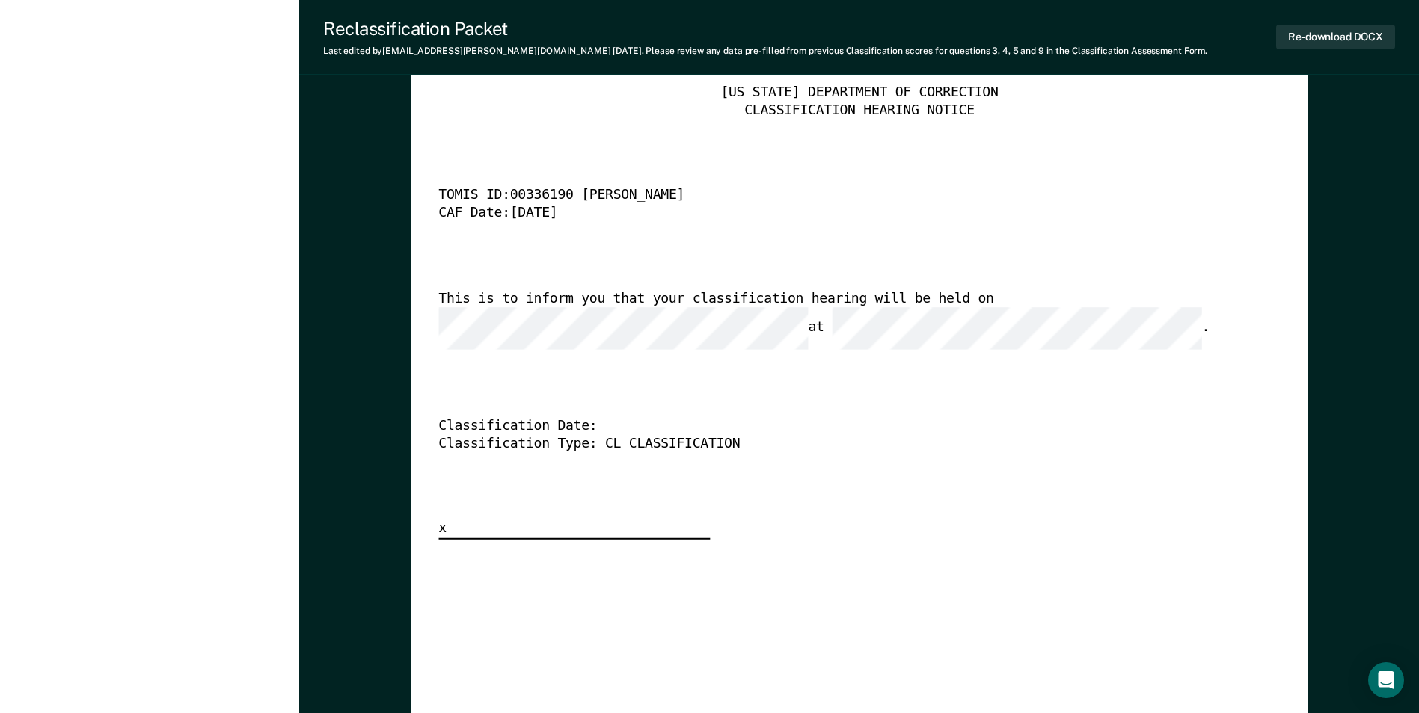
click at [1044, 312] on div "This is to inform you that your classification hearing will be held on at ." at bounding box center [837, 319] width 799 height 59
click at [620, 360] on div "TENNESSEE DEPARTMENT OF CORRECTION CLASSIFICATION HEARING NOTICE TOMIS ID: 0033…" at bounding box center [858, 311] width 841 height 455
click at [1356, 39] on button "Re-download DOCX" at bounding box center [1335, 37] width 119 height 25
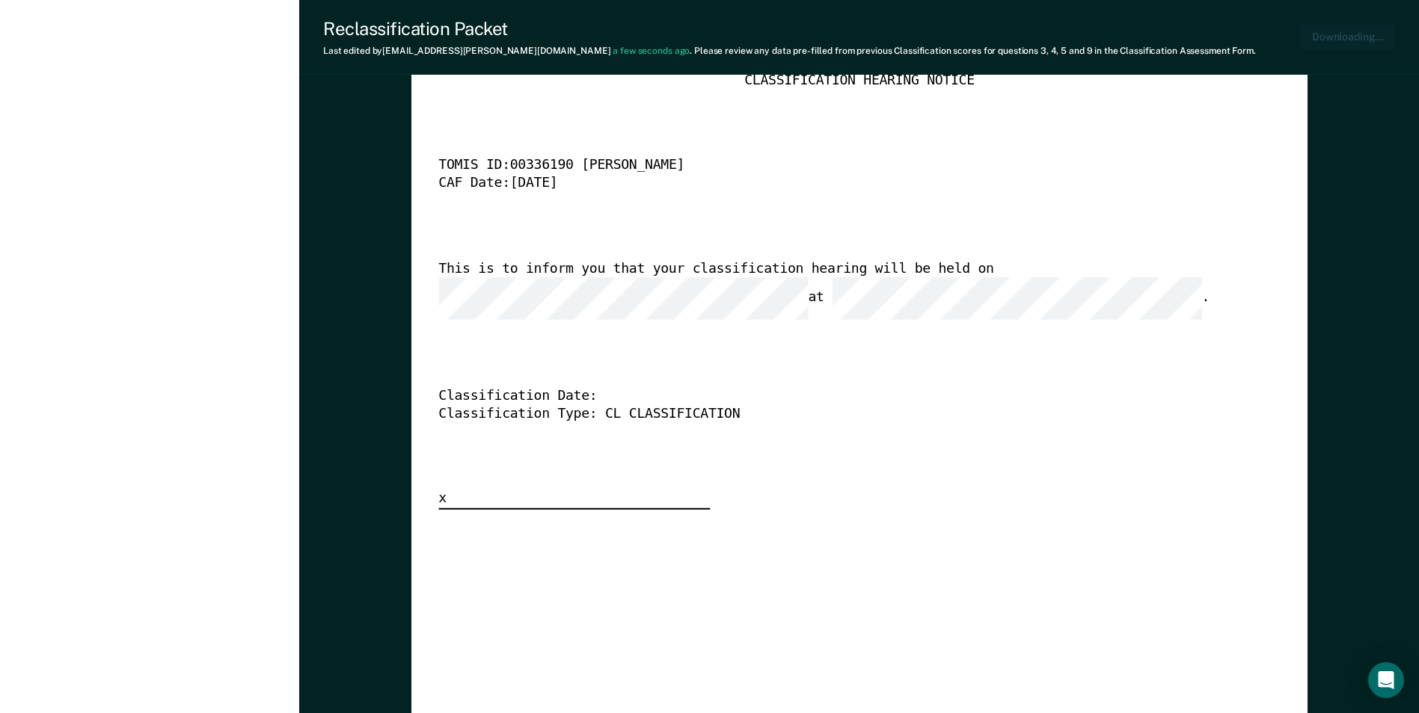
type textarea "x"
